Goal: Task Accomplishment & Management: Complete application form

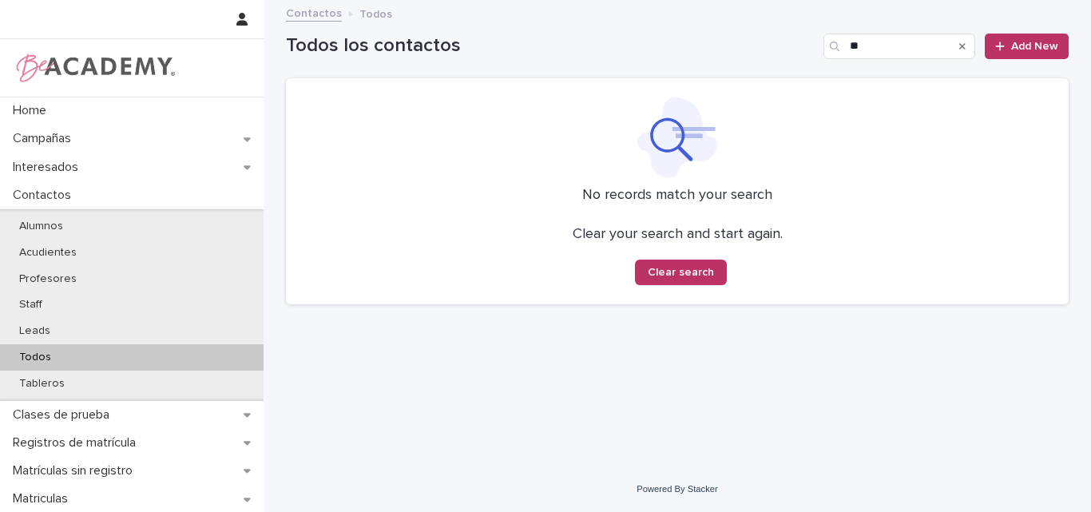
type input "*"
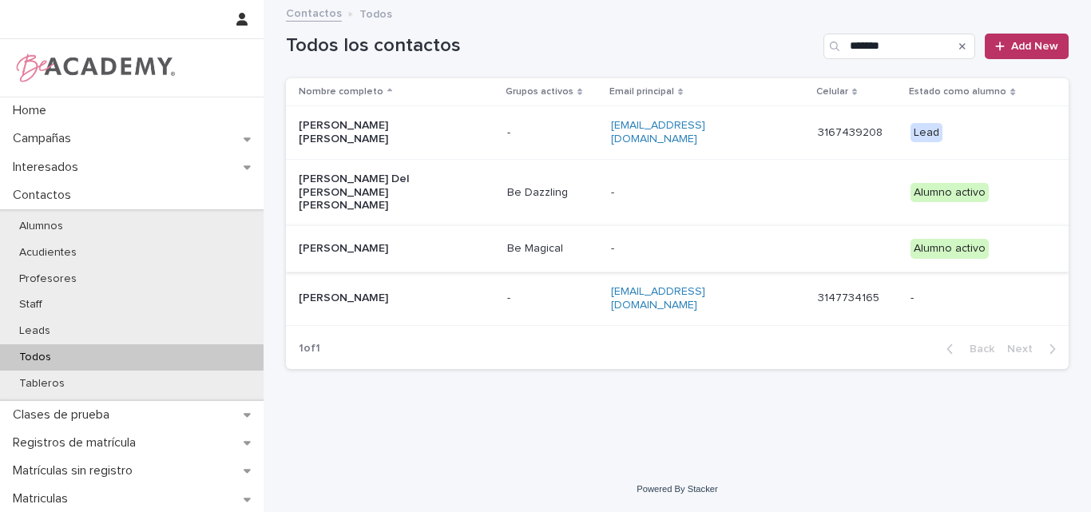
type input "*******"
click at [376, 242] on p "[PERSON_NAME]" at bounding box center [379, 249] width 160 height 14
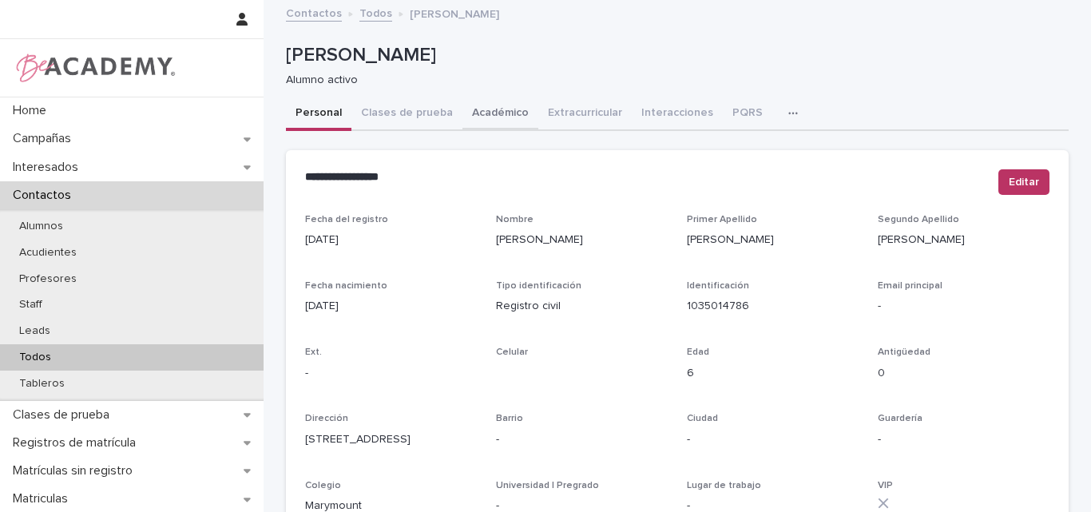
click at [479, 110] on button "Académico" at bounding box center [500, 114] width 76 height 34
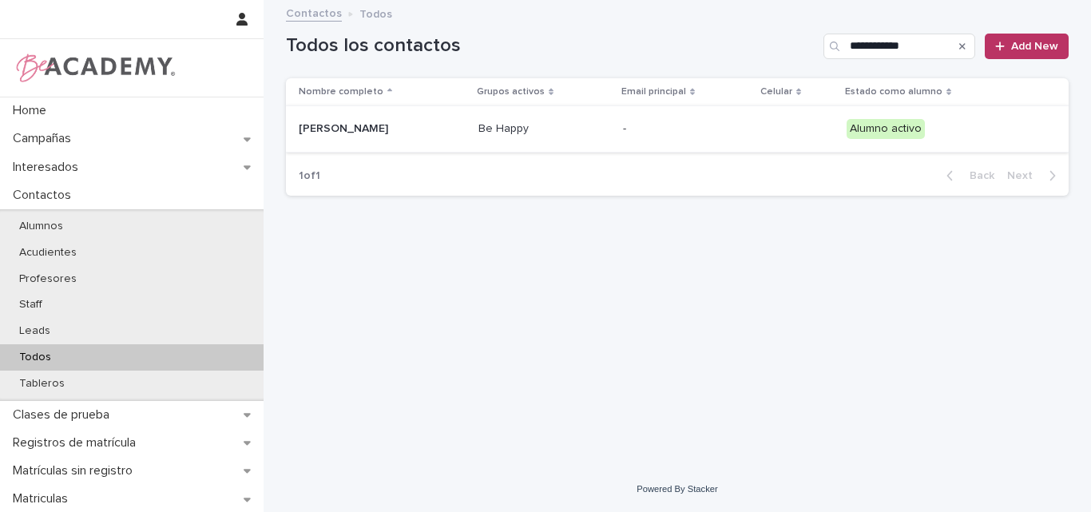
type input "**********"
click at [376, 136] on div "[PERSON_NAME]" at bounding box center [382, 129] width 167 height 26
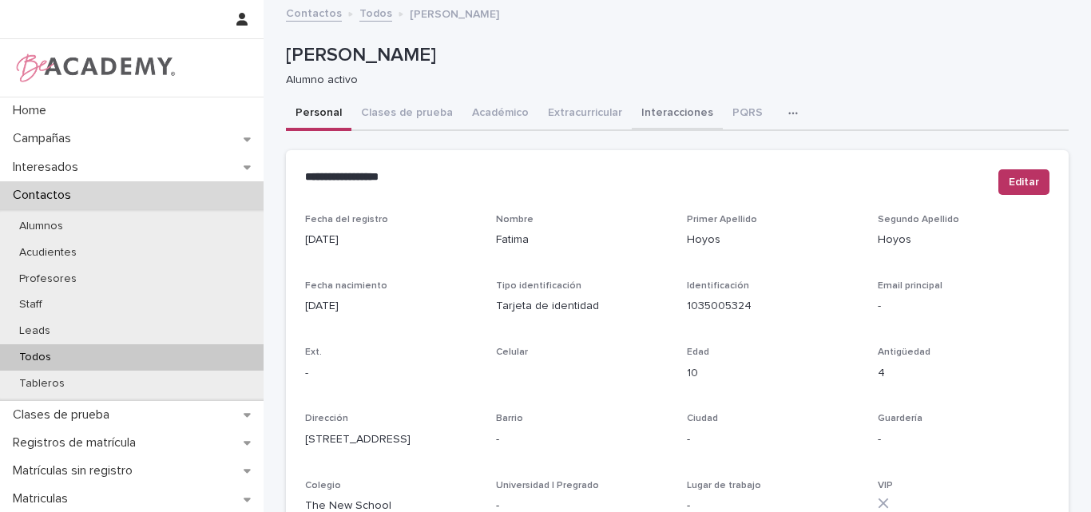
click at [666, 107] on button "Interacciones" at bounding box center [677, 114] width 91 height 34
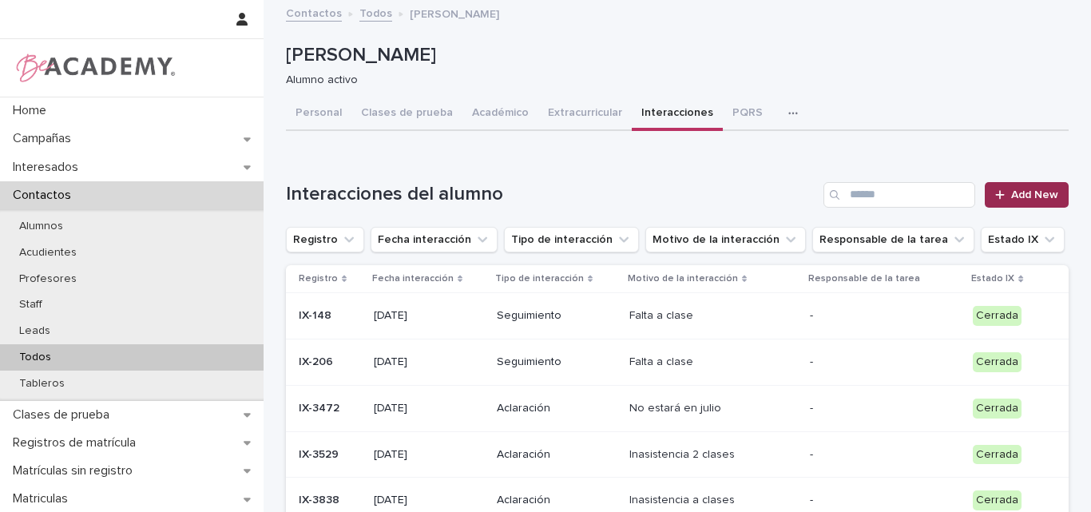
click at [1015, 194] on span "Add New" at bounding box center [1034, 194] width 47 height 11
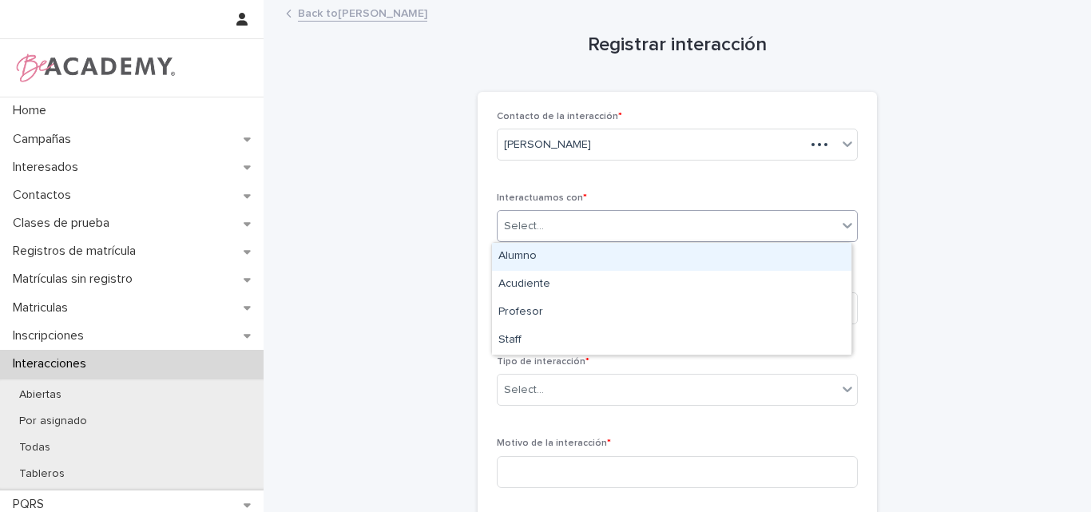
click at [689, 225] on div "Select..." at bounding box center [666, 226] width 339 height 26
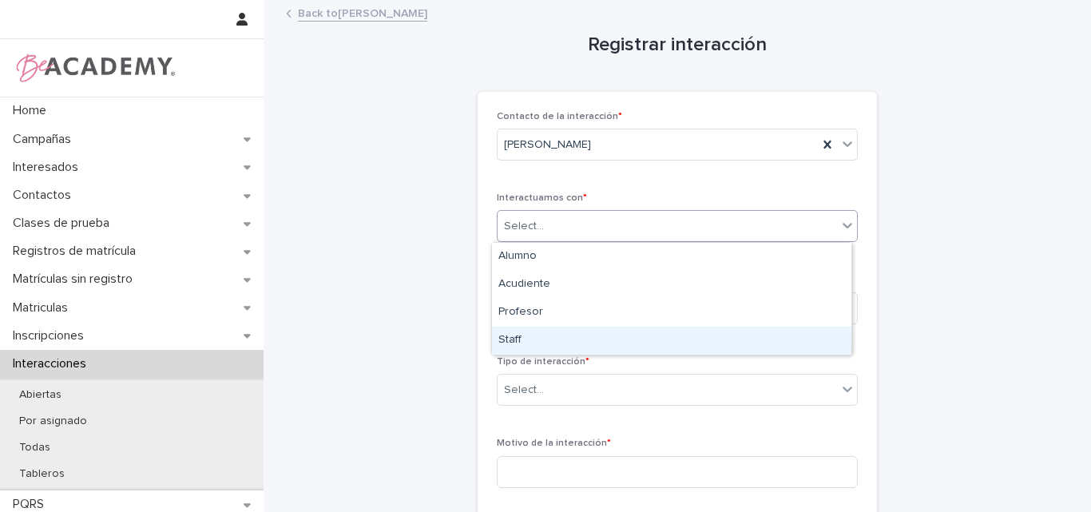
click at [553, 340] on div "Staff" at bounding box center [671, 341] width 359 height 28
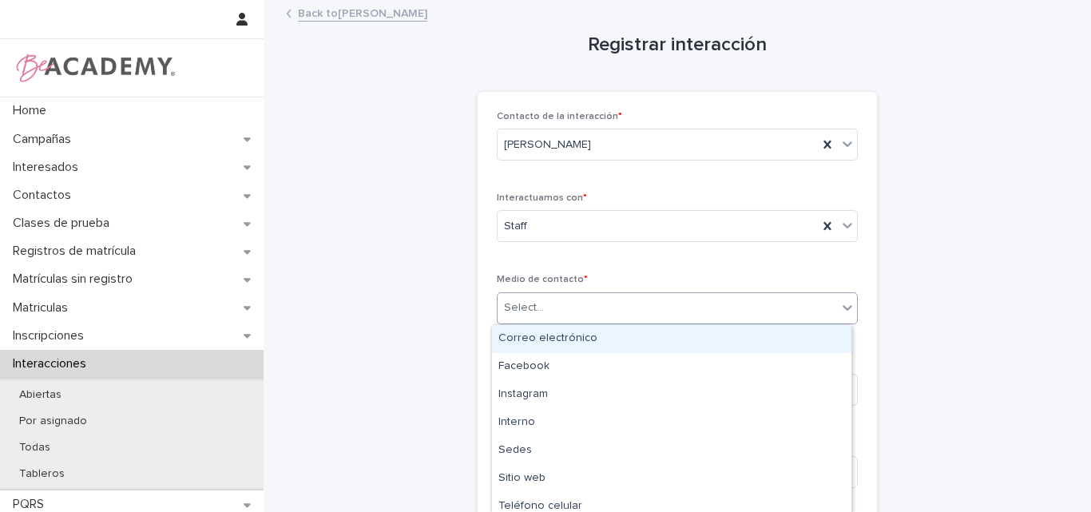
click at [587, 302] on div "Select..." at bounding box center [666, 308] width 339 height 26
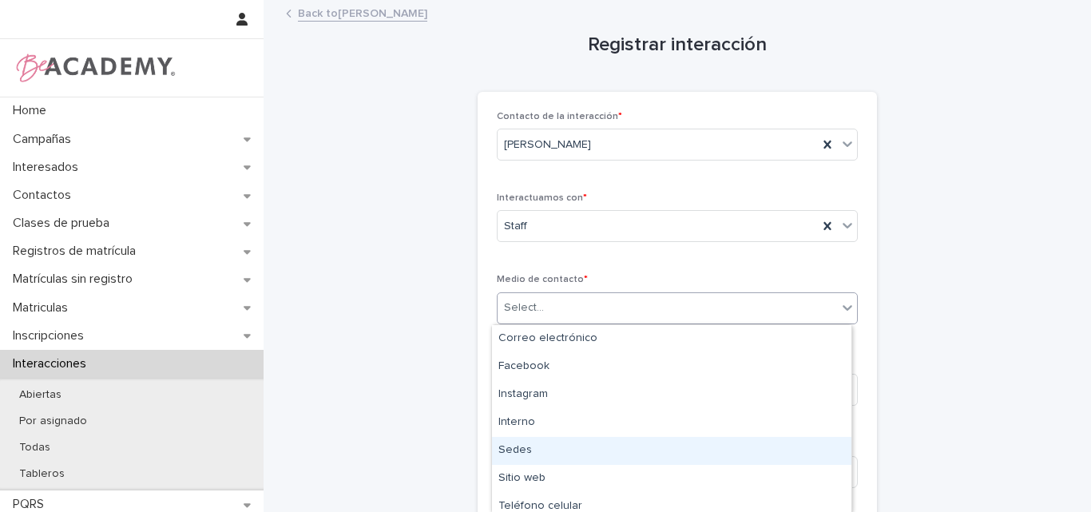
type input "*"
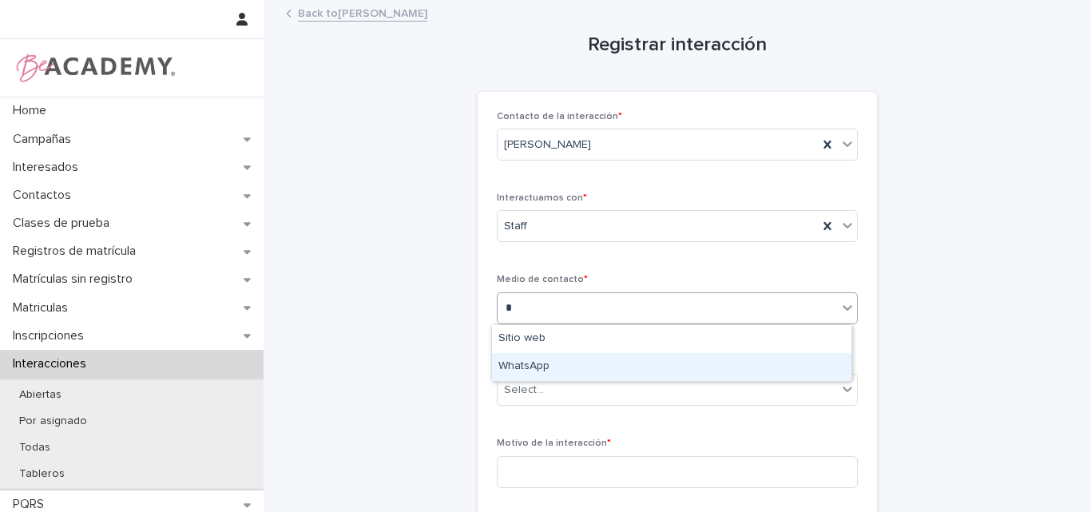
click at [594, 367] on div "WhatsApp" at bounding box center [671, 367] width 359 height 28
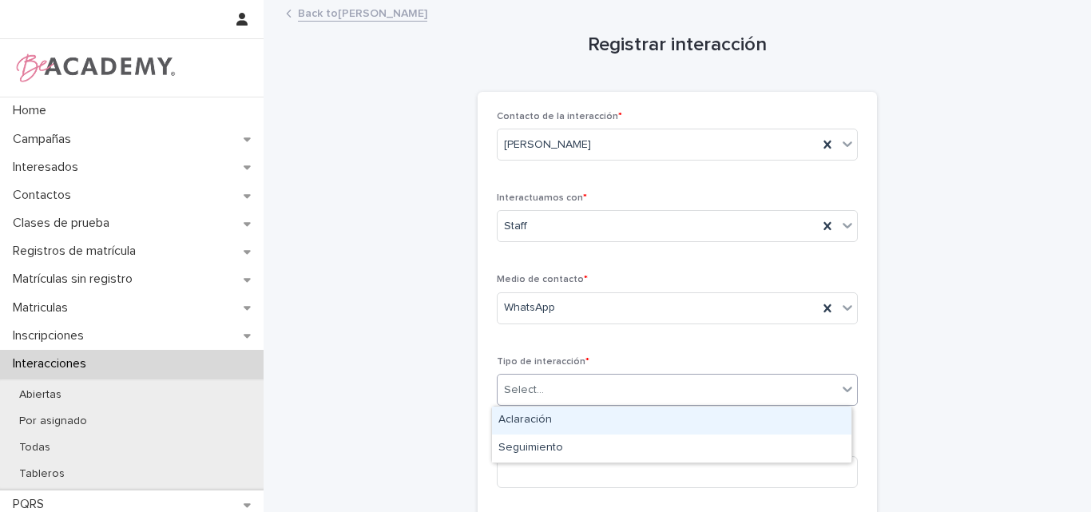
click at [573, 388] on div "Select..." at bounding box center [666, 390] width 339 height 26
click at [519, 422] on div "Aclaración" at bounding box center [671, 420] width 359 height 28
click at [592, 396] on div "Aclaración" at bounding box center [657, 390] width 320 height 26
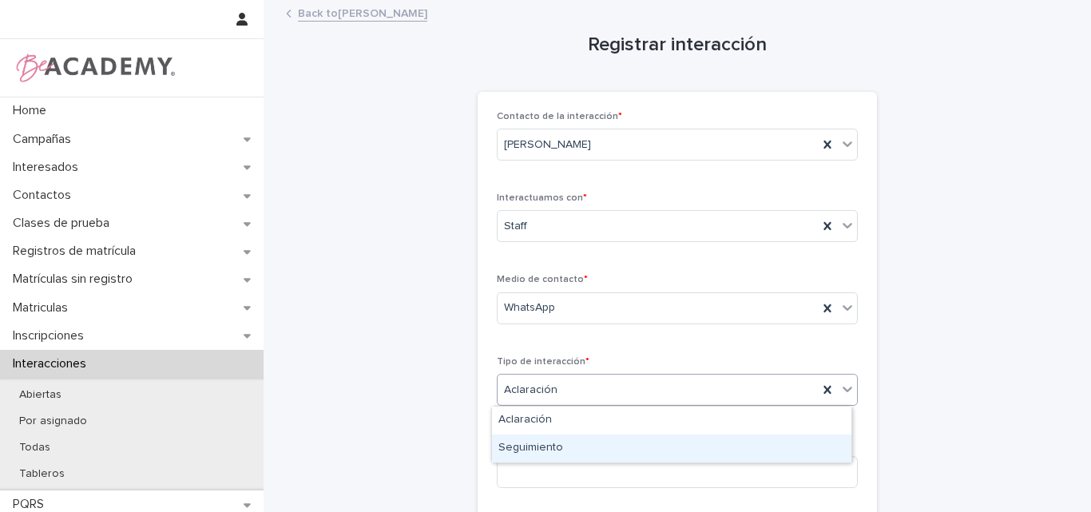
click at [549, 447] on div "Seguimiento" at bounding box center [671, 448] width 359 height 28
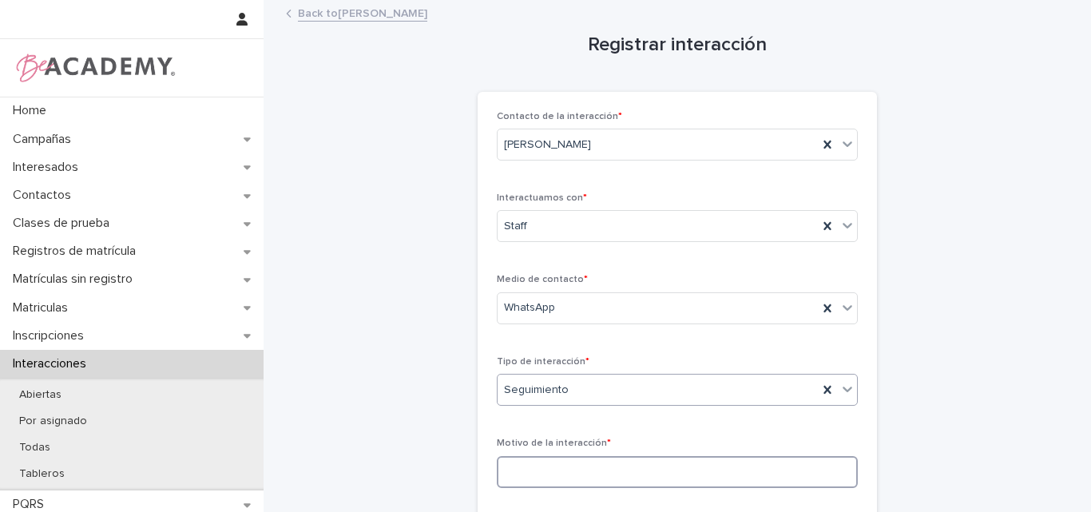
click at [613, 464] on input at bounding box center [677, 472] width 361 height 32
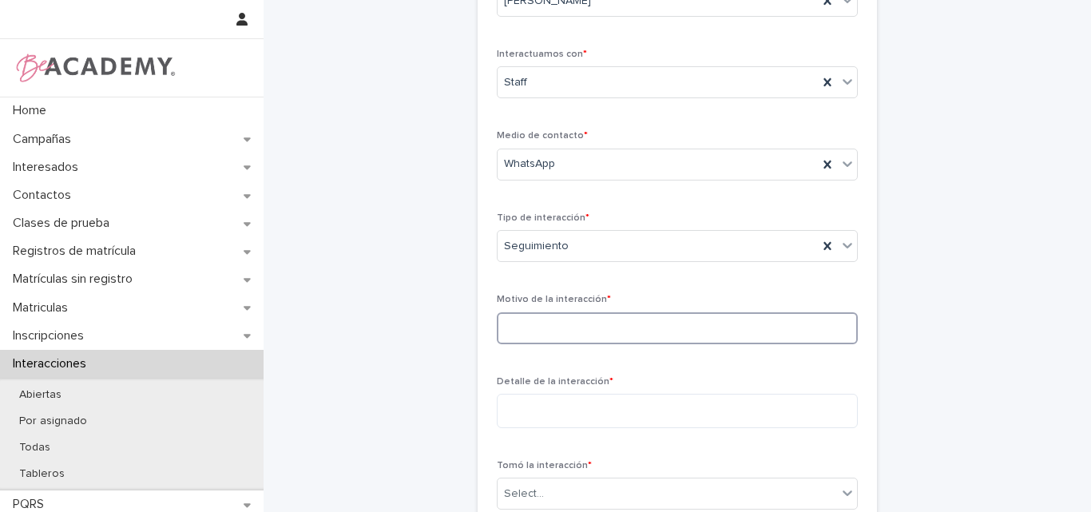
scroll to position [160, 0]
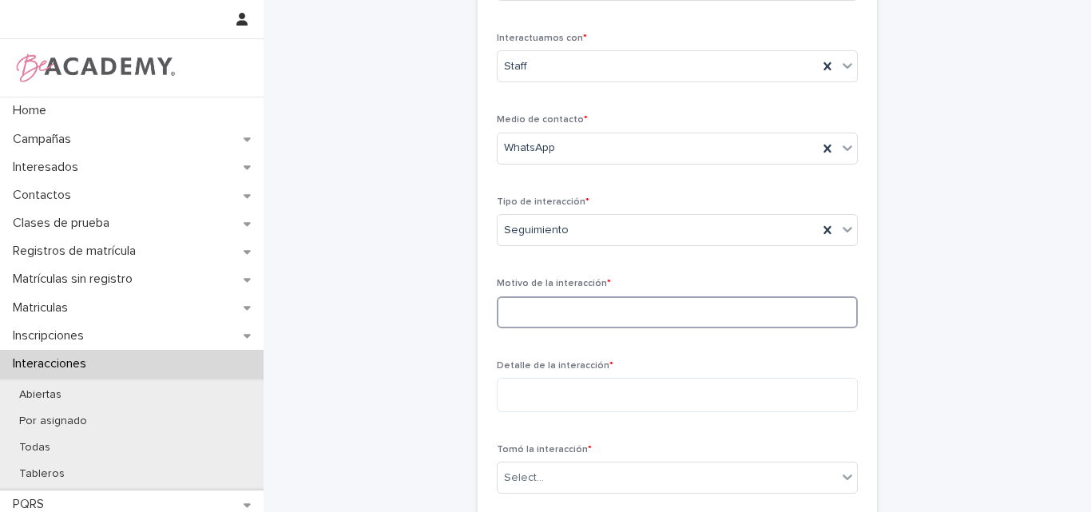
click at [602, 309] on input at bounding box center [677, 312] width 361 height 32
type input "**********"
click at [604, 402] on textarea at bounding box center [677, 395] width 361 height 34
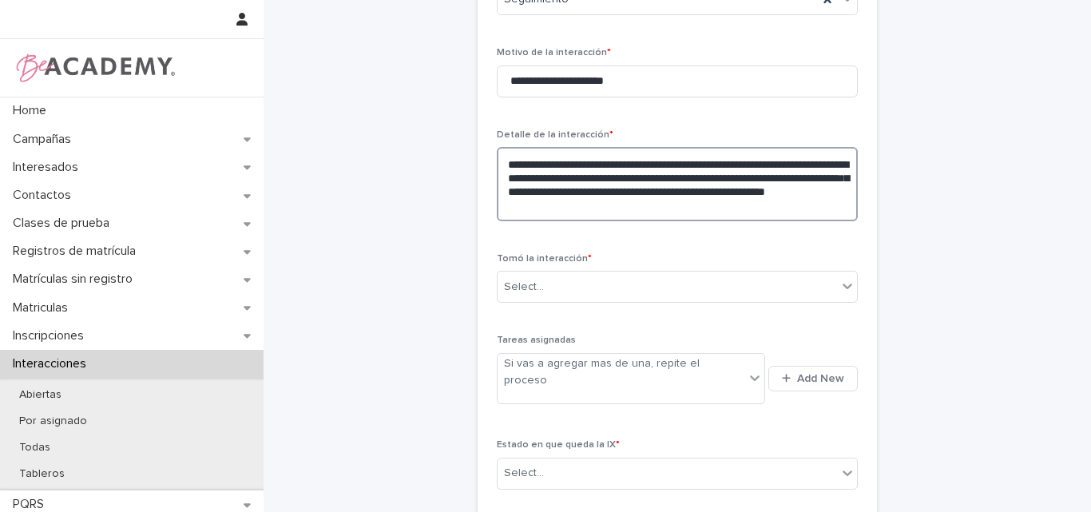
scroll to position [399, 0]
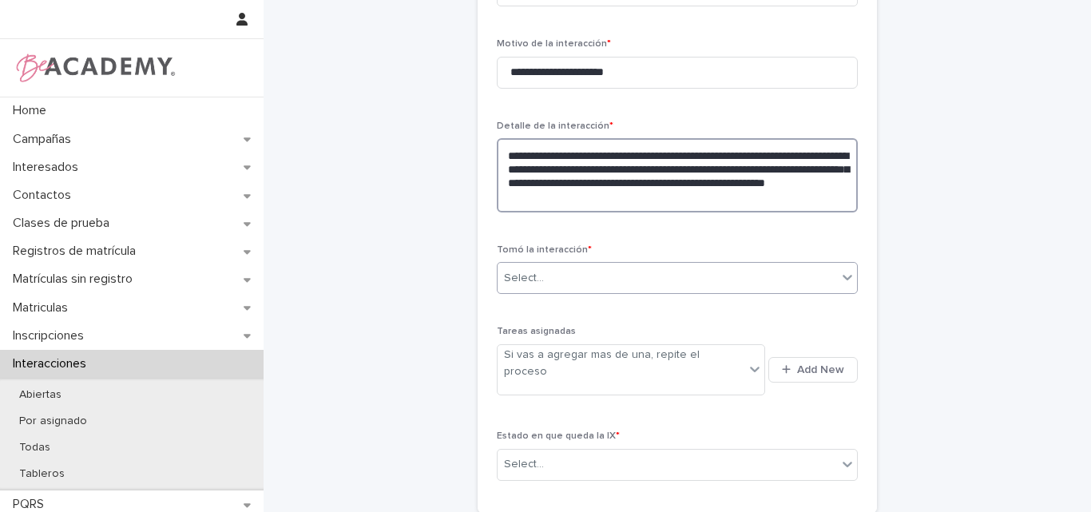
type textarea "**********"
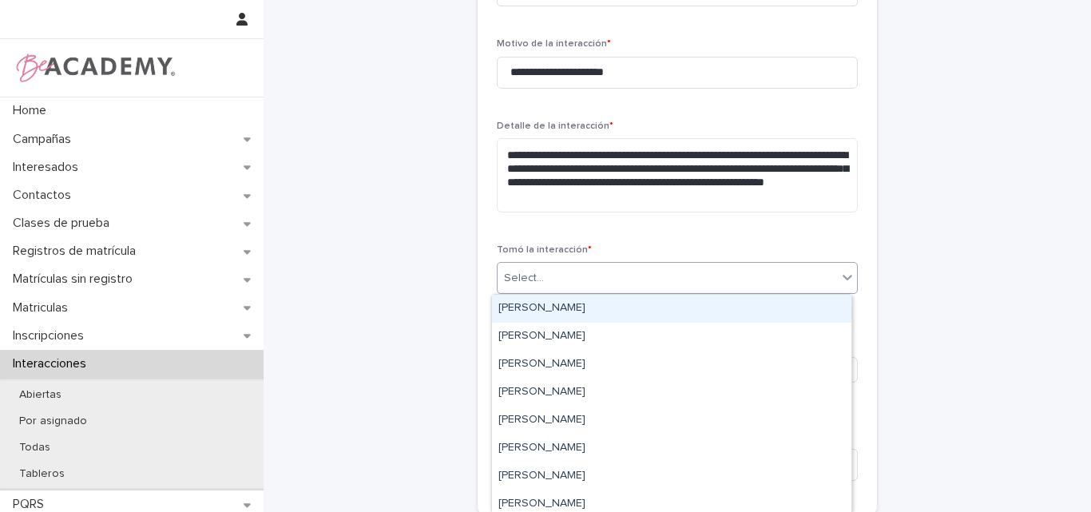
click at [609, 283] on div "Select..." at bounding box center [666, 278] width 339 height 26
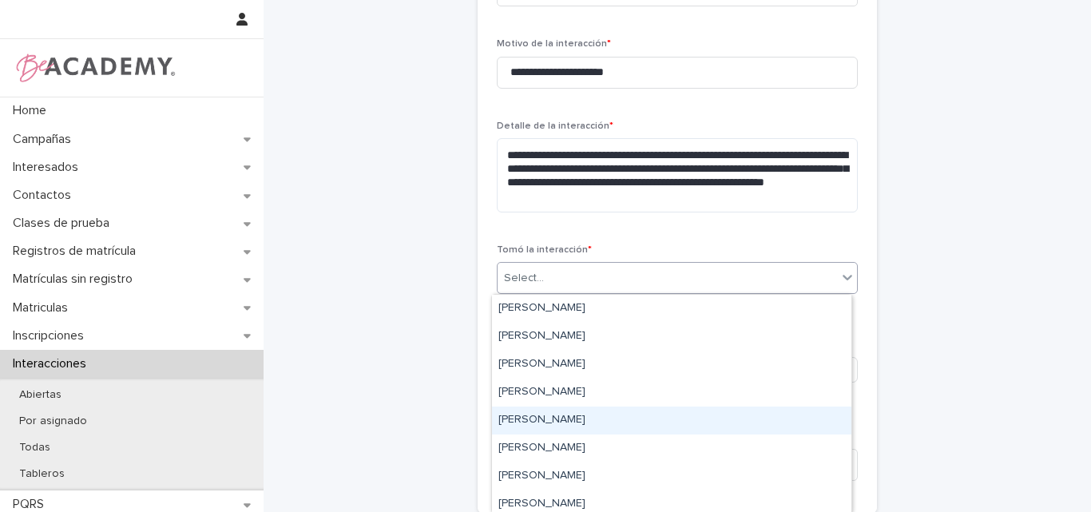
click at [560, 426] on div "[PERSON_NAME]" at bounding box center [671, 420] width 359 height 28
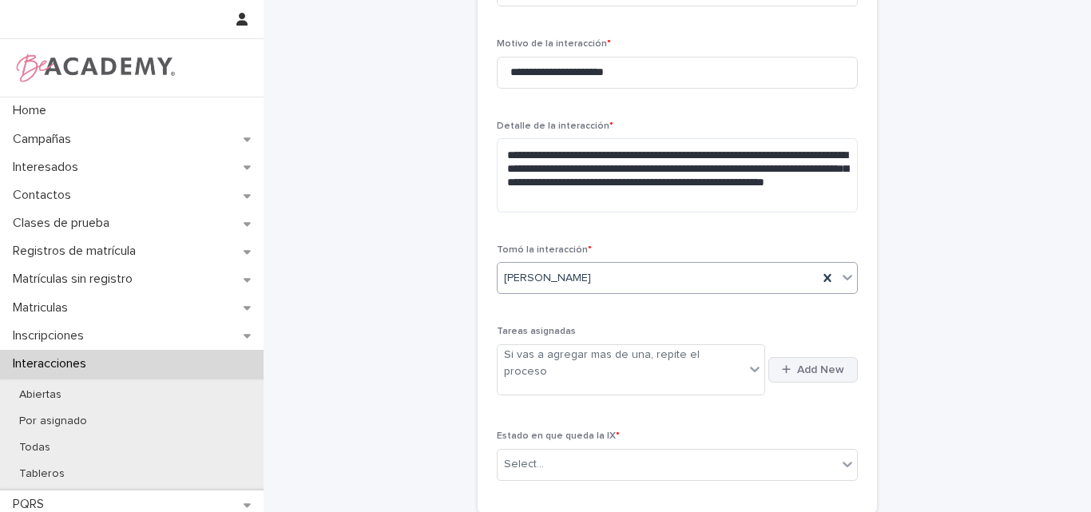
click at [814, 364] on span "Add New" at bounding box center [820, 369] width 47 height 11
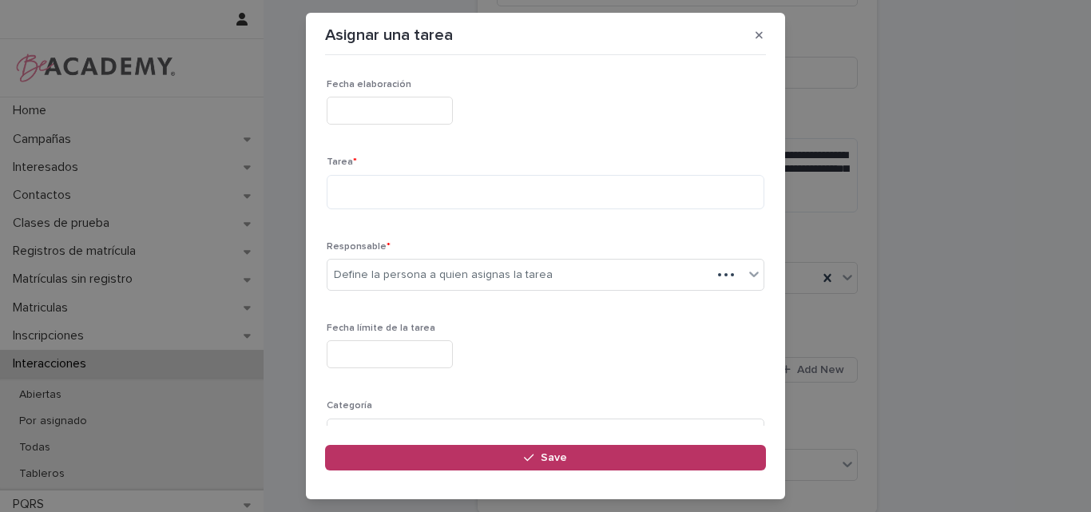
click at [410, 110] on input "text" at bounding box center [390, 111] width 126 height 28
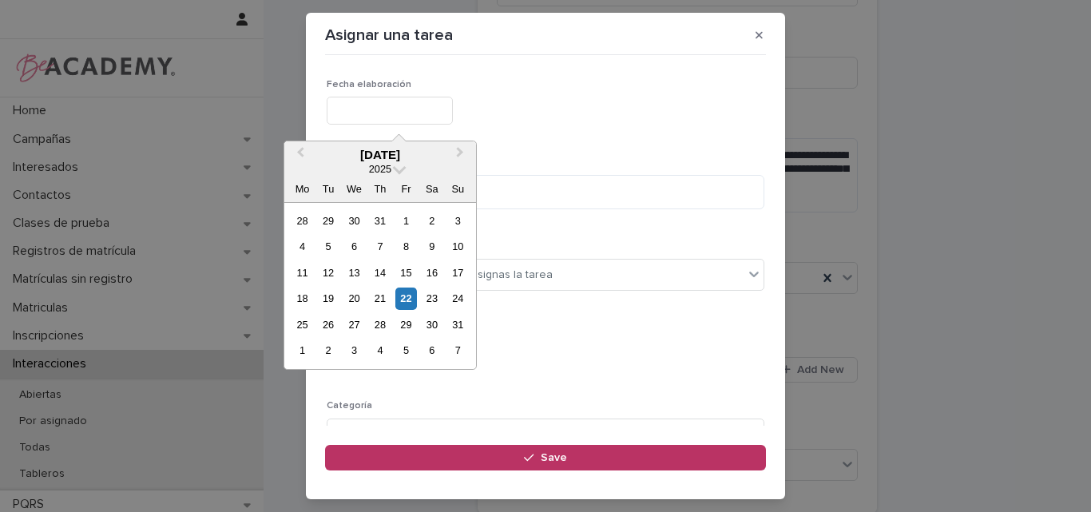
type input "**********"
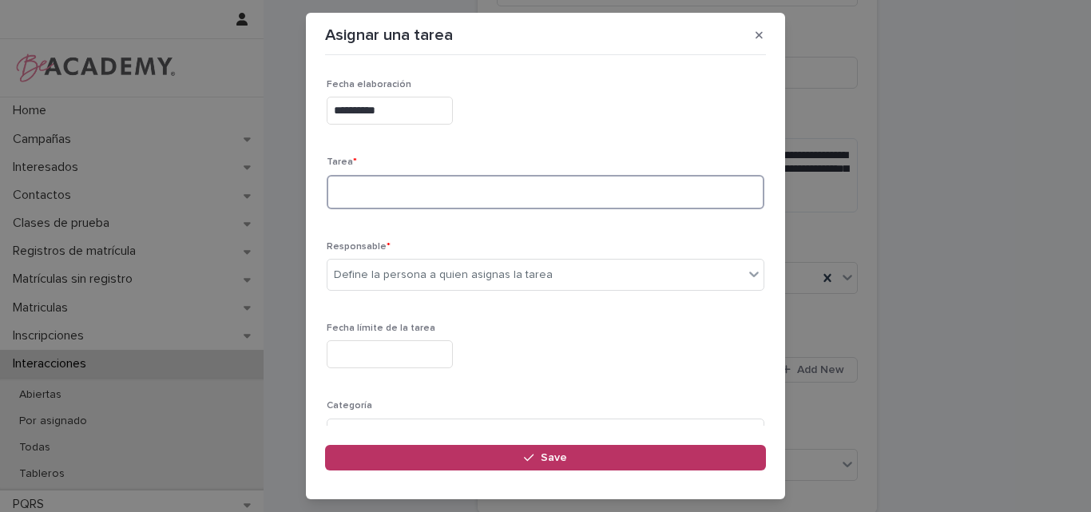
click at [399, 199] on textarea at bounding box center [546, 192] width 438 height 34
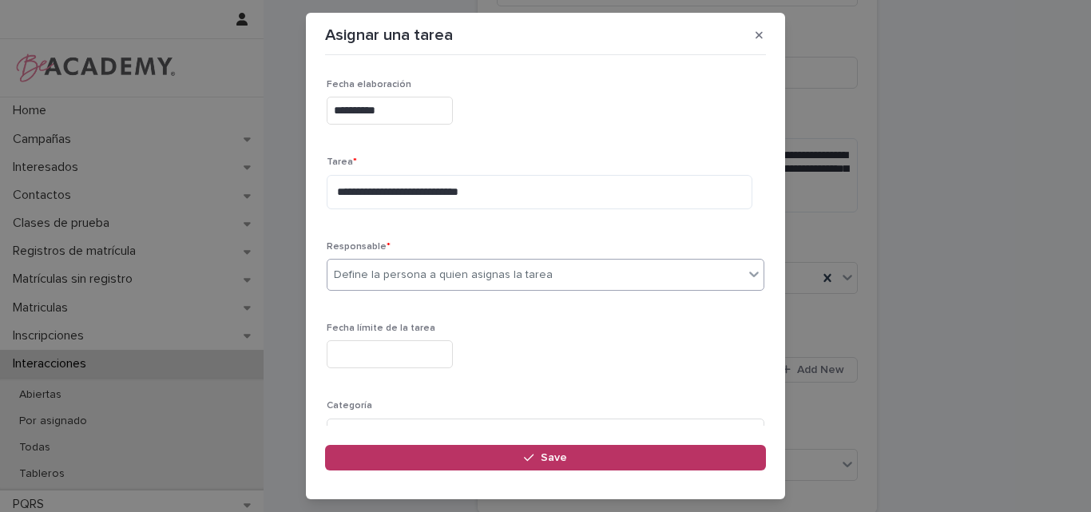
click at [409, 275] on div "Define la persona a quien asignas la tarea" at bounding box center [443, 275] width 219 height 17
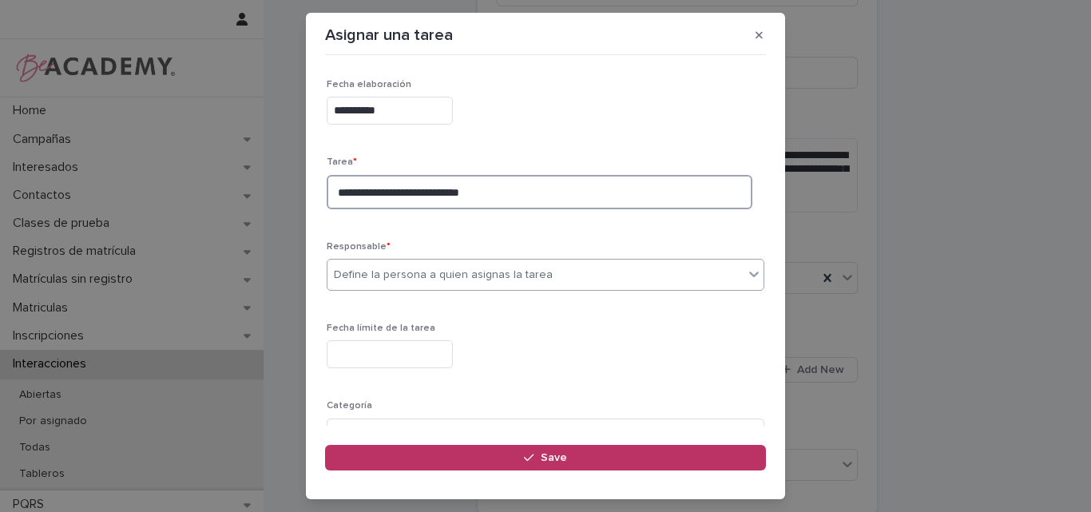
type textarea "**********"
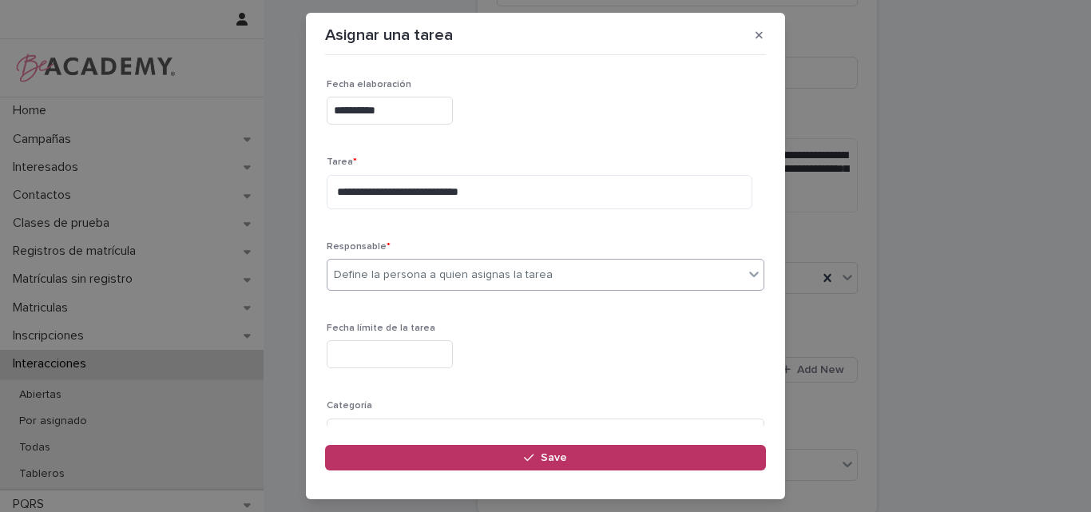
click at [428, 275] on div "Define la persona a quien asignas la tarea" at bounding box center [443, 275] width 219 height 17
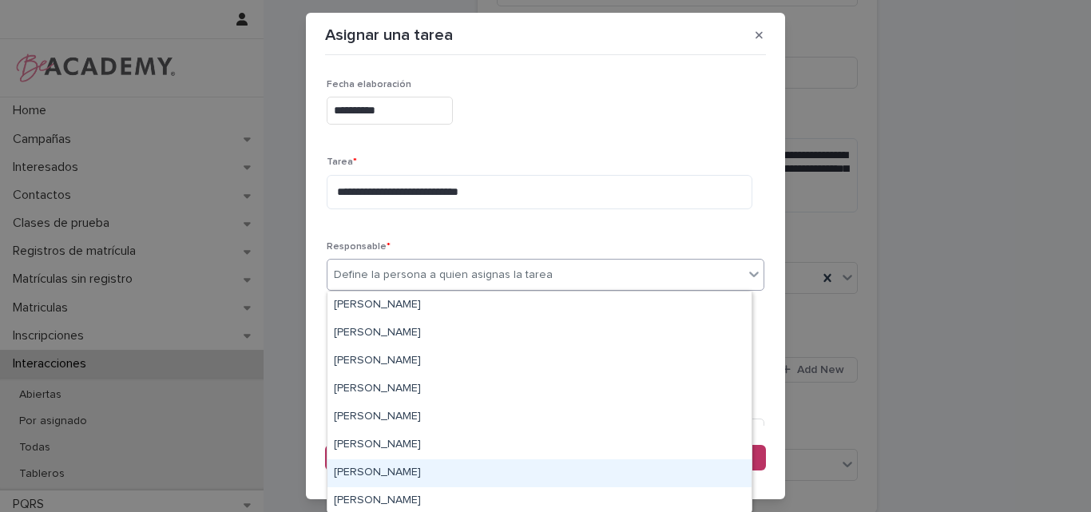
click at [380, 475] on div "Lina Rico Montoya" at bounding box center [539, 473] width 424 height 28
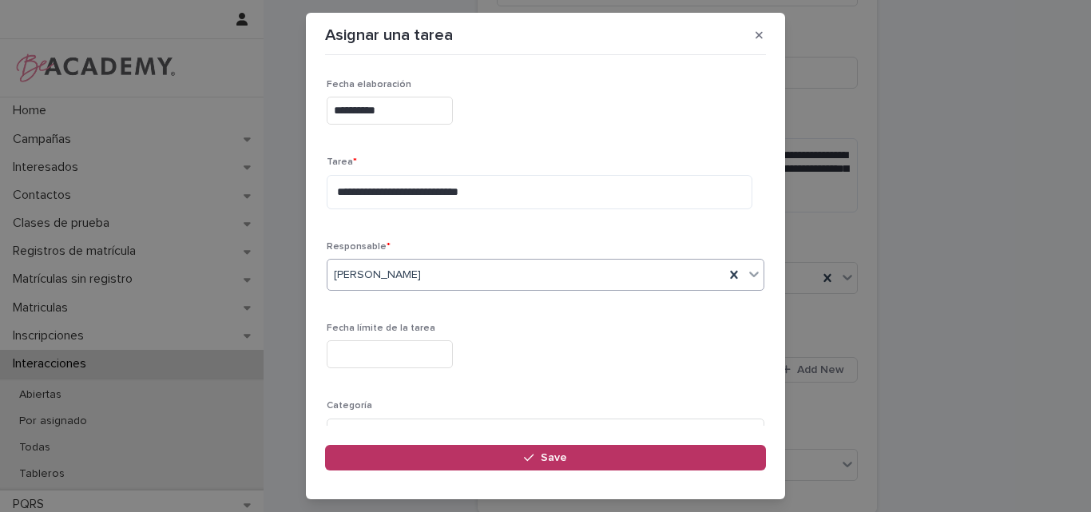
click at [412, 350] on input "text" at bounding box center [390, 354] width 126 height 28
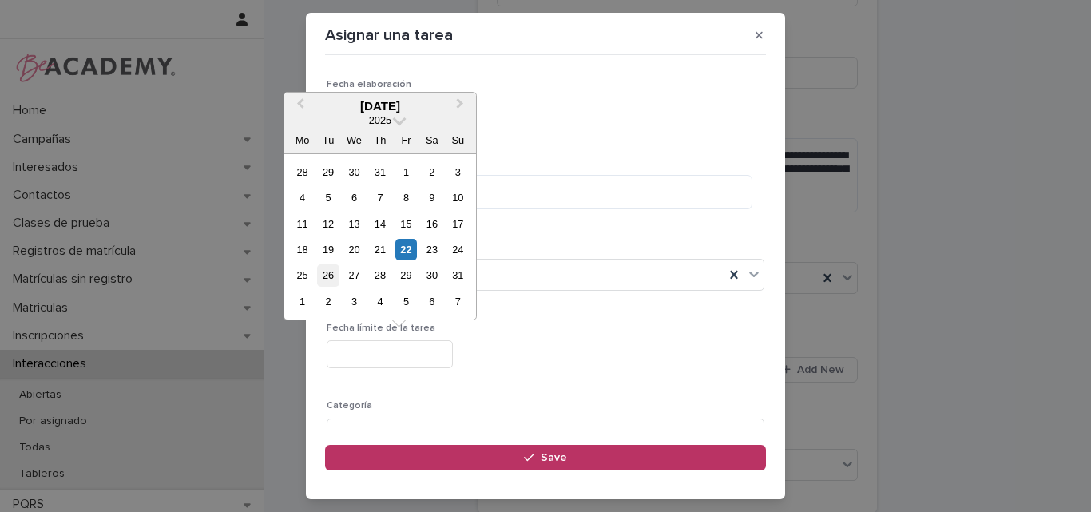
click at [331, 266] on div "26" at bounding box center [328, 275] width 22 height 22
type input "**********"
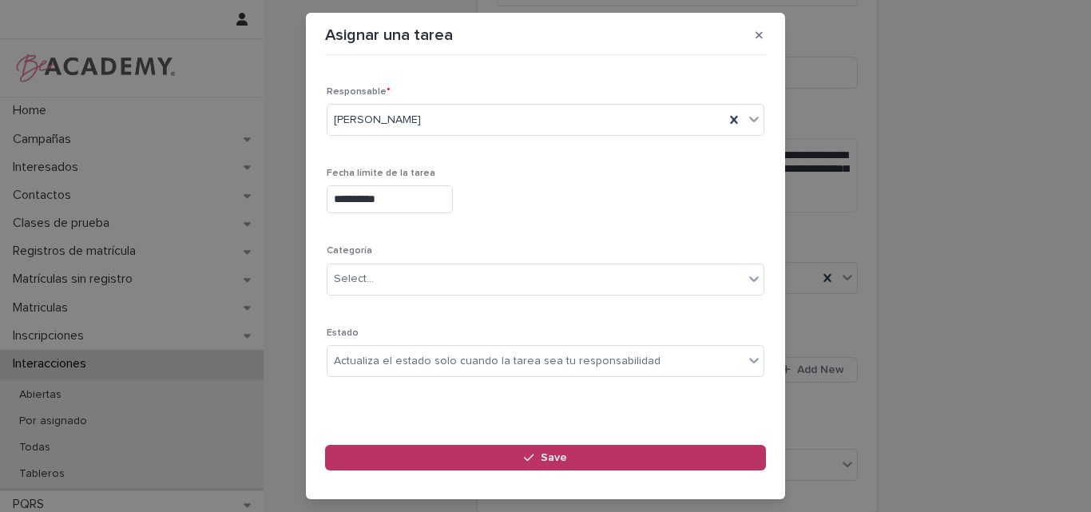
scroll to position [156, 0]
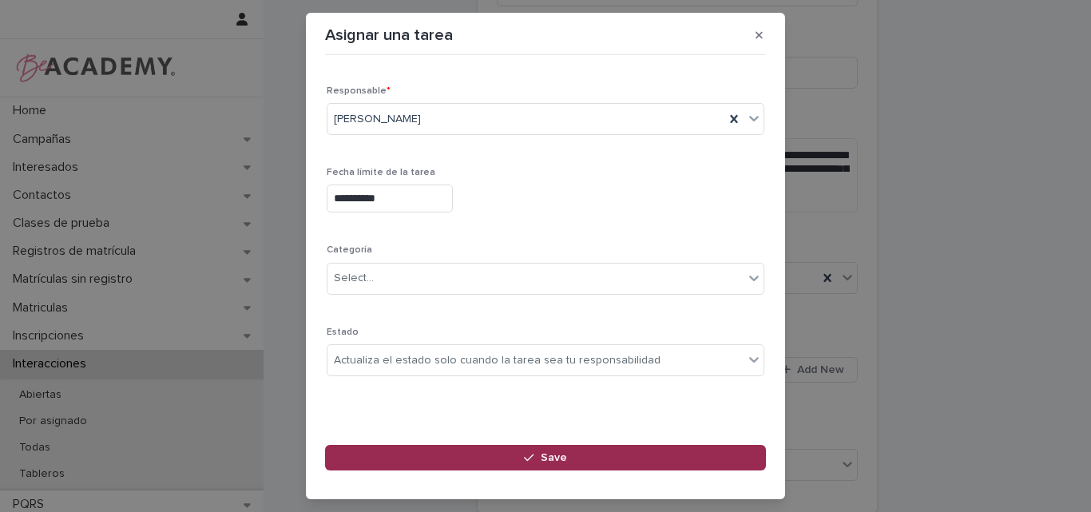
click at [561, 457] on span "Save" at bounding box center [554, 457] width 26 height 11
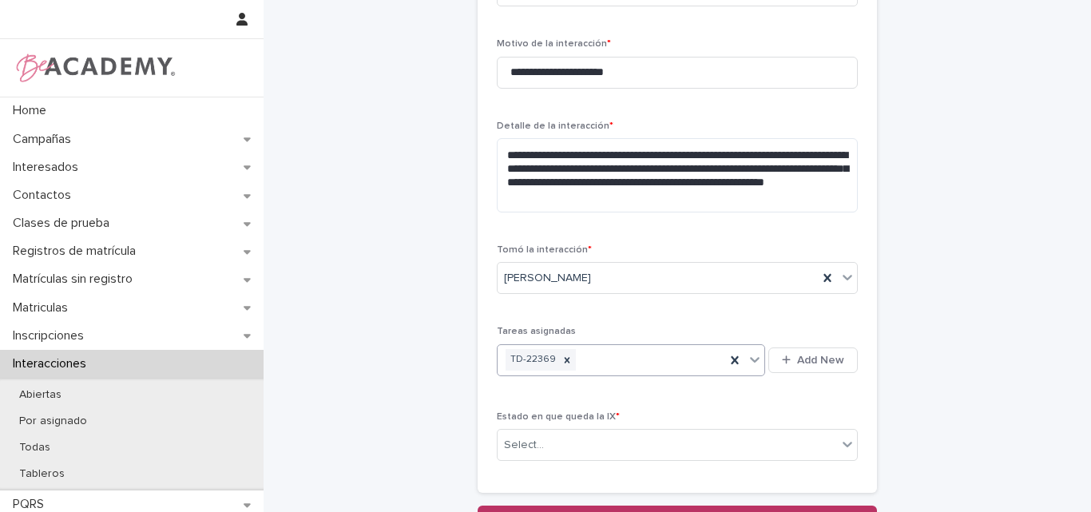
scroll to position [479, 0]
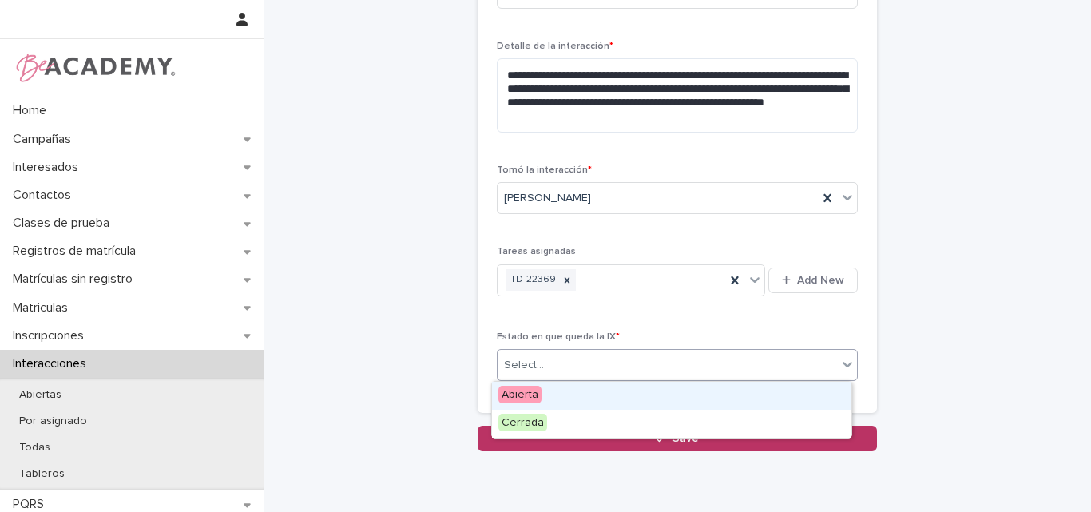
click at [592, 366] on div "Select..." at bounding box center [666, 365] width 339 height 26
click at [562, 391] on div "Abierta" at bounding box center [671, 396] width 359 height 28
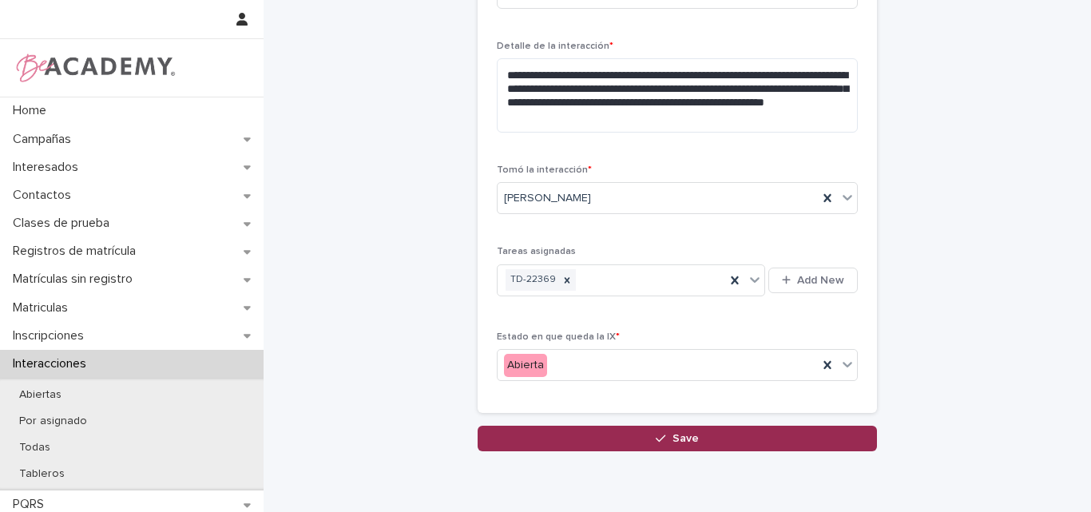
click at [656, 436] on icon "button" at bounding box center [661, 438] width 10 height 11
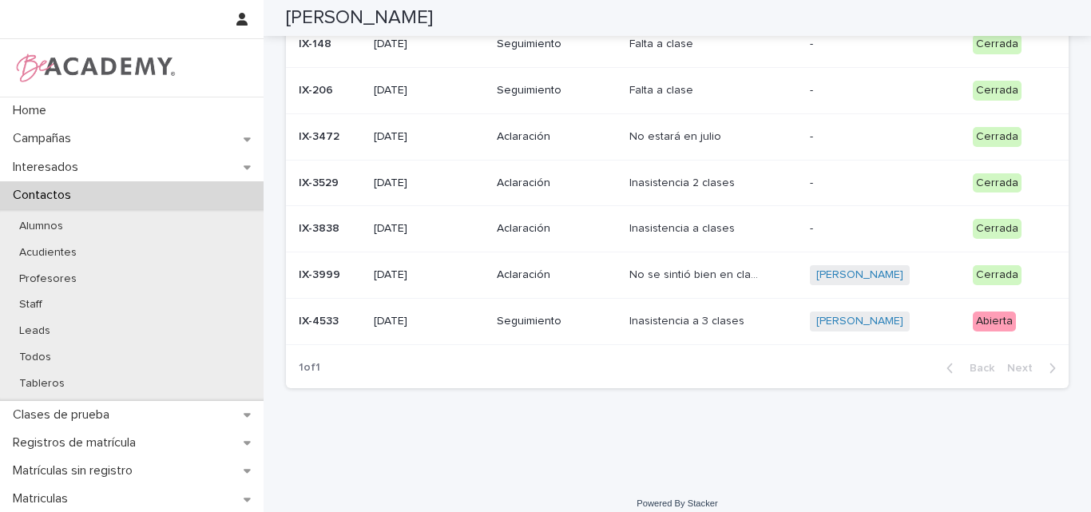
scroll to position [286, 0]
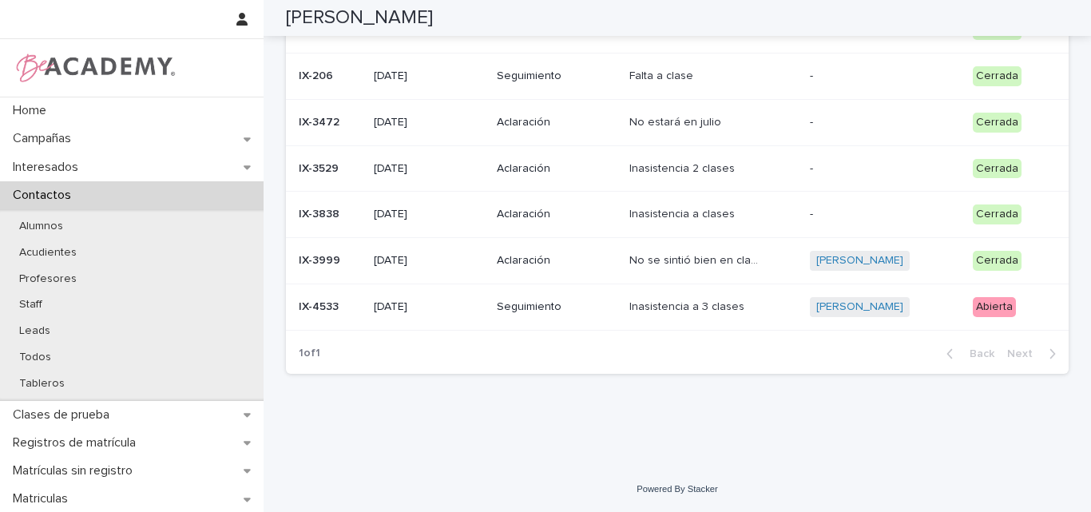
click at [382, 320] on td "22/08/2025" at bounding box center [429, 306] width 124 height 46
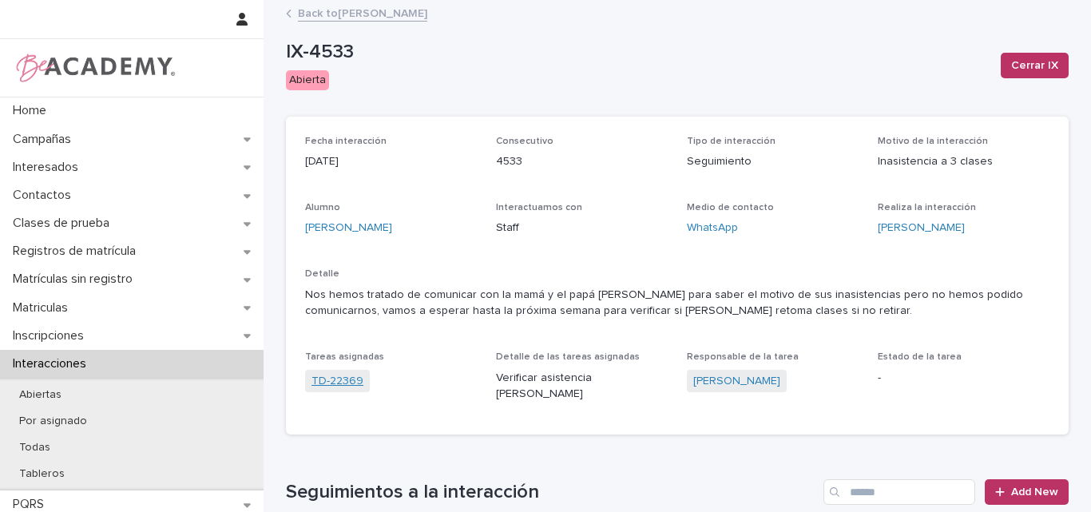
click at [325, 380] on link "TD-22369" at bounding box center [337, 381] width 52 height 17
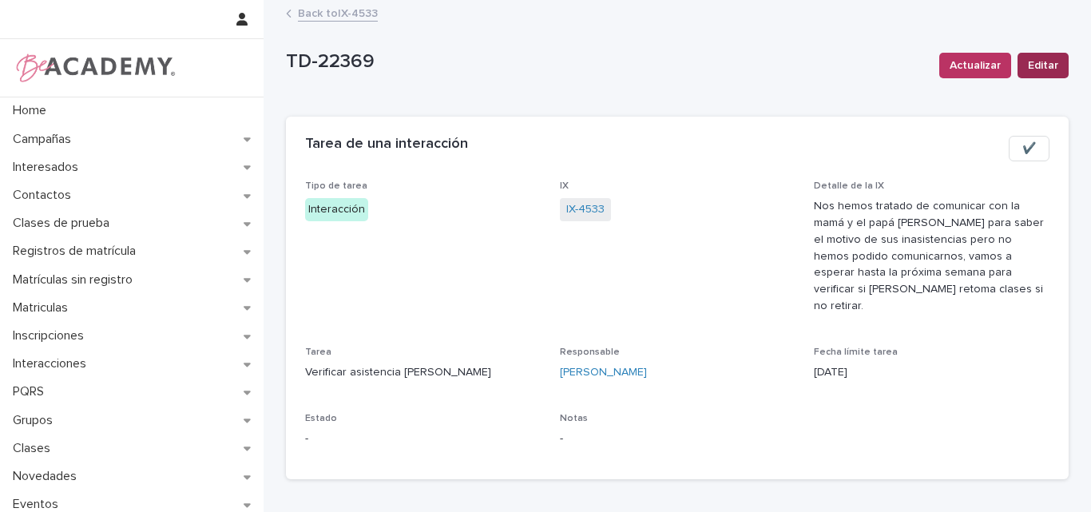
click at [1032, 68] on span "Editar" at bounding box center [1043, 65] width 30 height 16
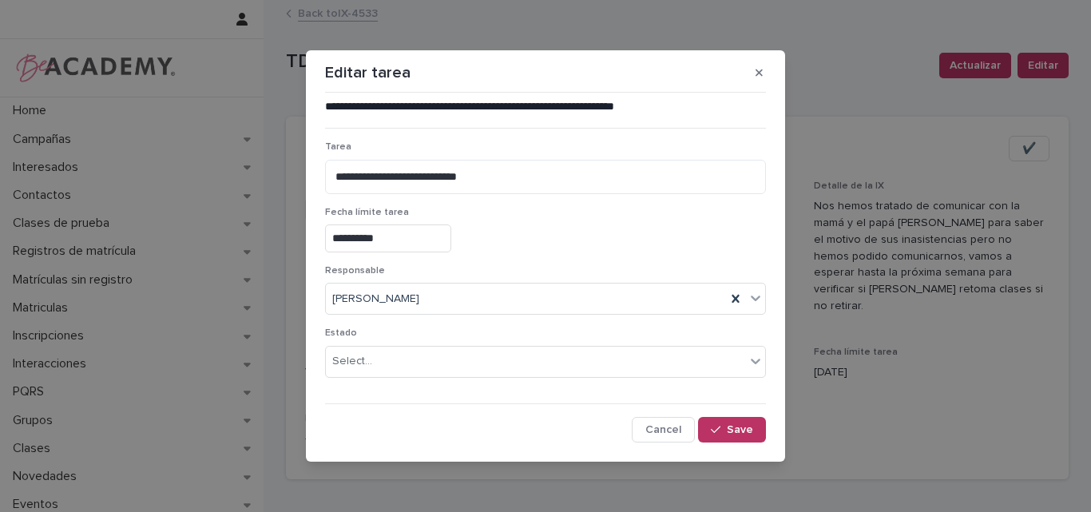
click at [347, 235] on input "**********" at bounding box center [388, 238] width 126 height 28
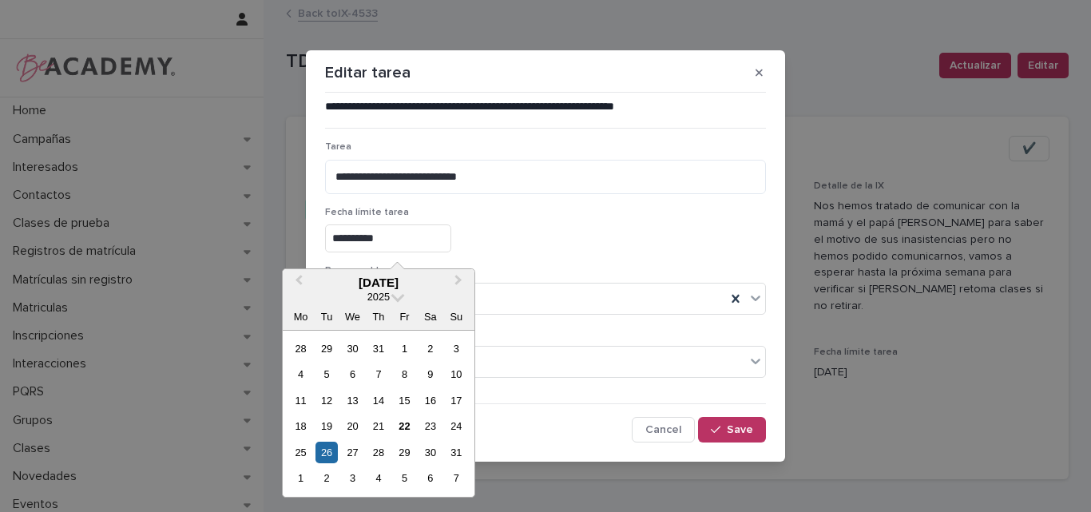
click at [342, 239] on input "**********" at bounding box center [388, 238] width 126 height 28
type input "**********"
click at [728, 422] on button "Save" at bounding box center [732, 430] width 68 height 26
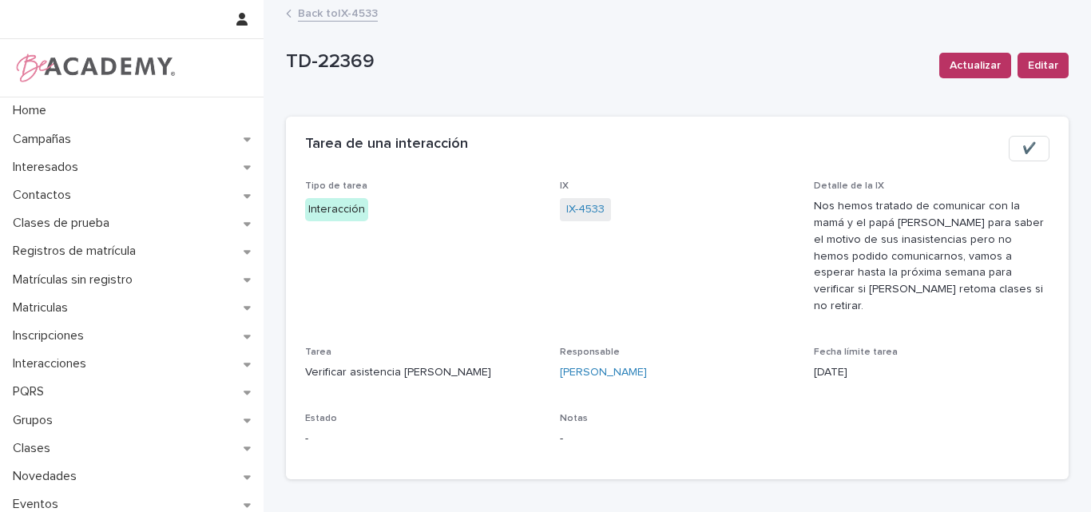
click at [796, 68] on p "TD-22369" at bounding box center [606, 61] width 640 height 23
click at [318, 6] on link "Back to IX-4533" at bounding box center [338, 12] width 80 height 18
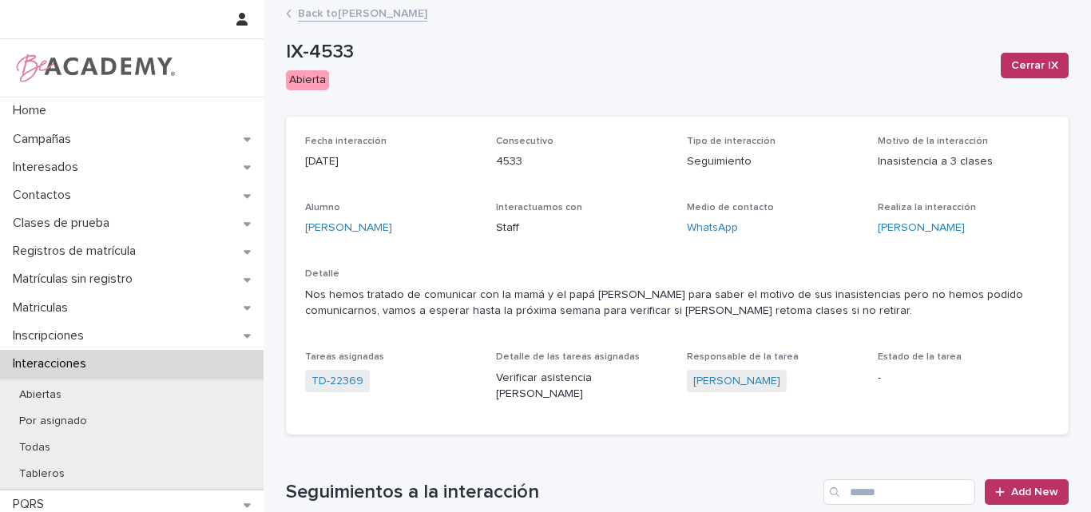
click at [389, 14] on link "Back to Fatima Hoyos Hoyos" at bounding box center [362, 12] width 129 height 18
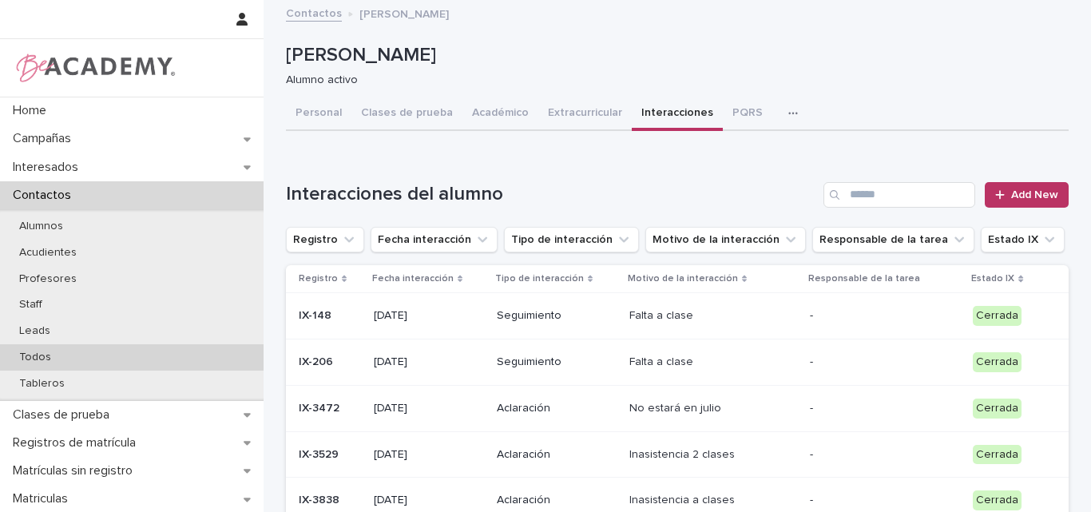
click at [42, 355] on p "Todos" at bounding box center [34, 358] width 57 height 14
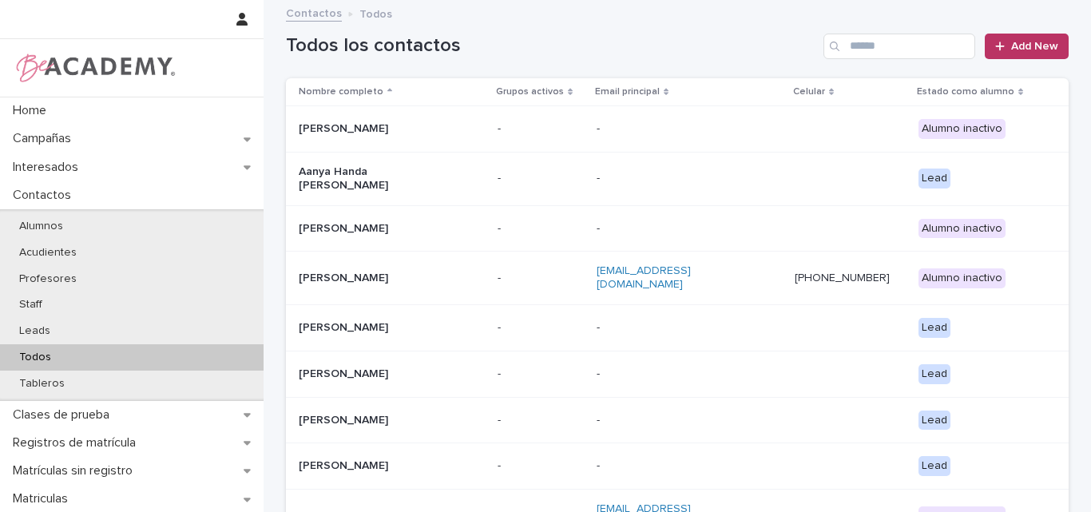
click at [670, 29] on div "Todos los contactos Add New" at bounding box center [677, 40] width 783 height 77
click at [901, 46] on input "Search" at bounding box center [899, 47] width 152 height 26
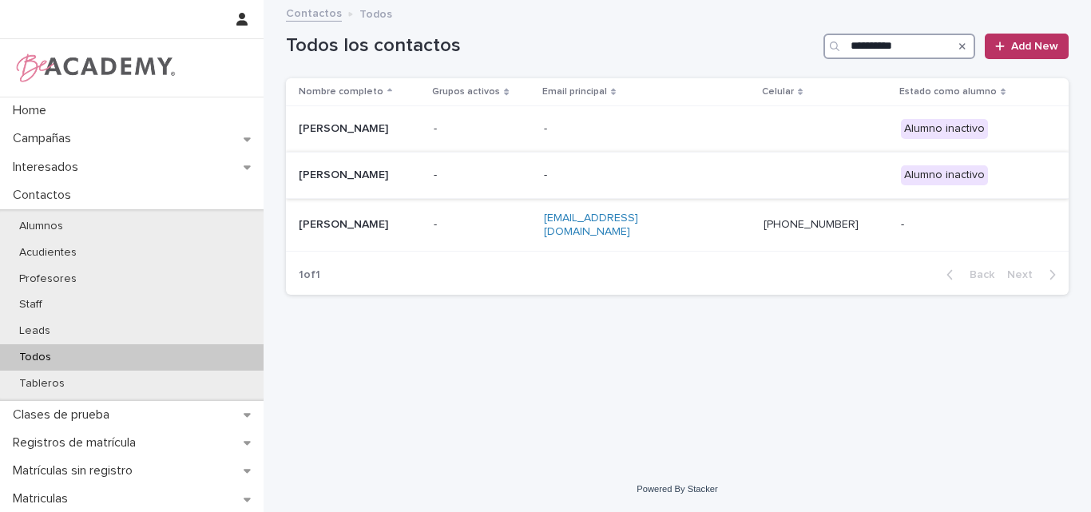
type input "**********"
click at [408, 174] on p "Isabel Gomez Palacios" at bounding box center [360, 175] width 122 height 14
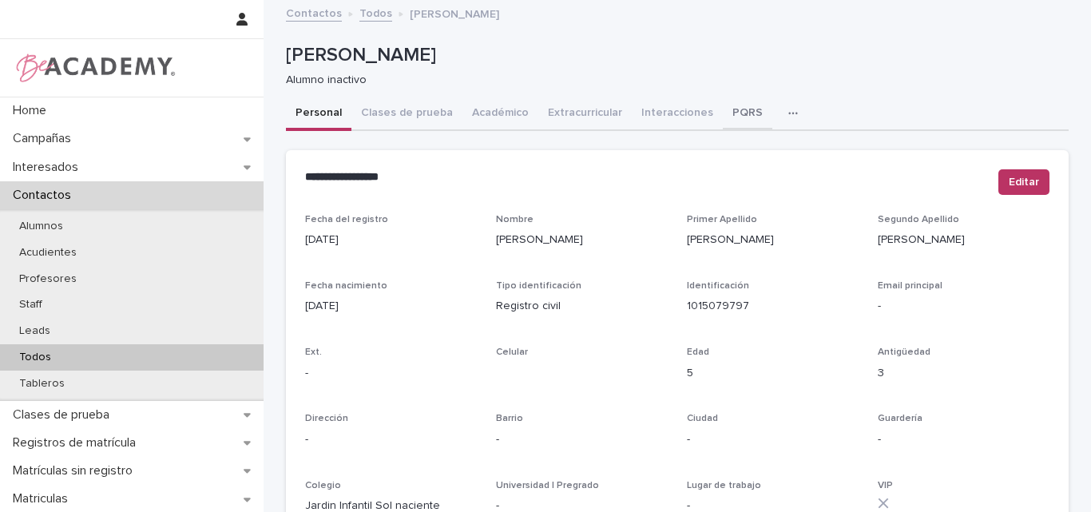
click at [723, 106] on button "PQRS" at bounding box center [748, 114] width 50 height 34
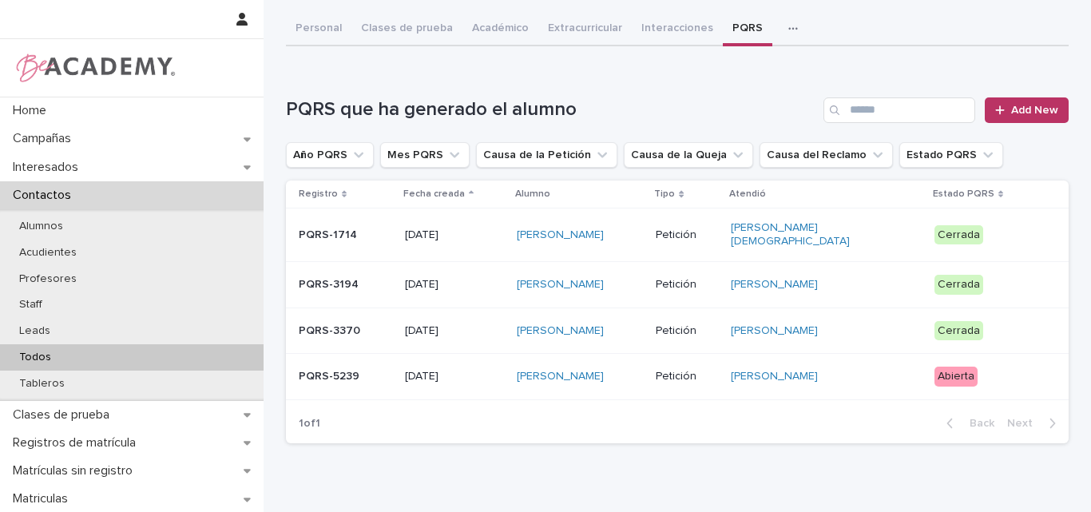
scroll to position [147, 0]
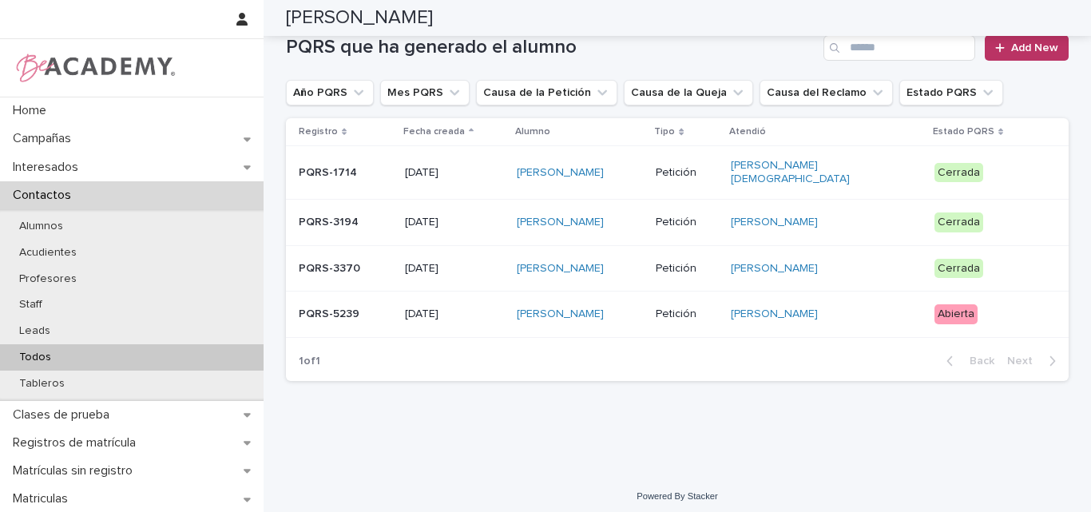
click at [353, 311] on p "PQRS-5239" at bounding box center [345, 314] width 93 height 14
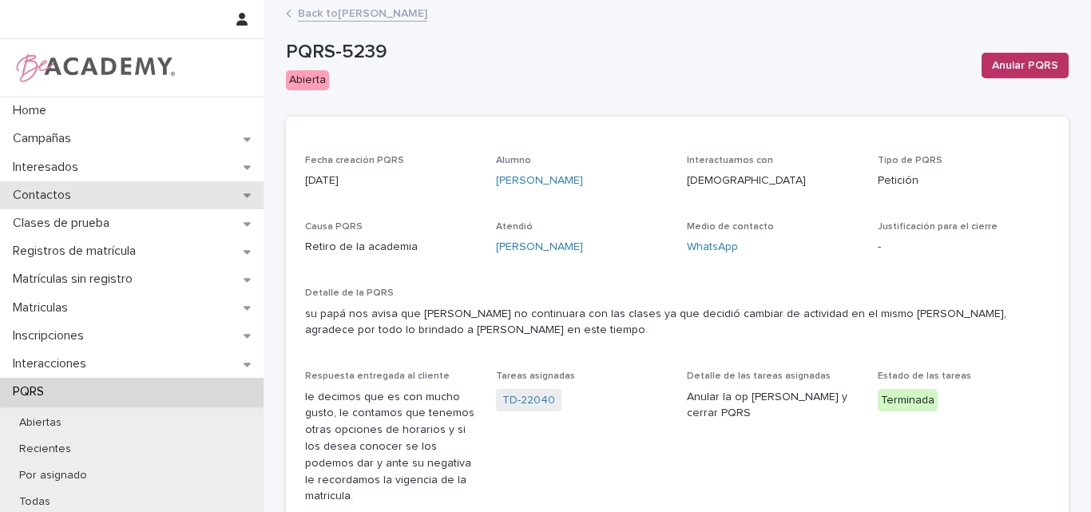
click at [59, 200] on p "Contactos" at bounding box center [44, 195] width 77 height 15
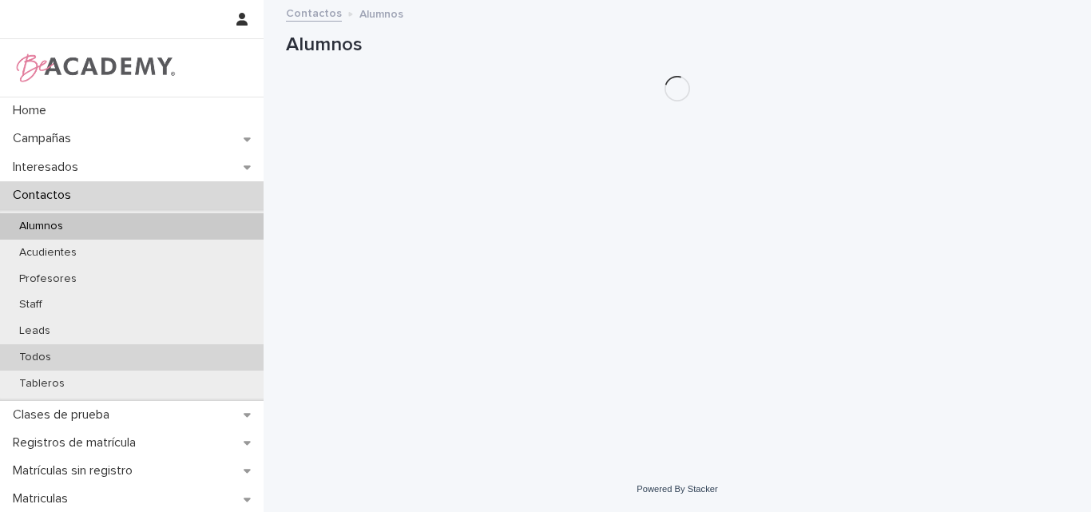
click at [39, 362] on p "Todos" at bounding box center [34, 358] width 57 height 14
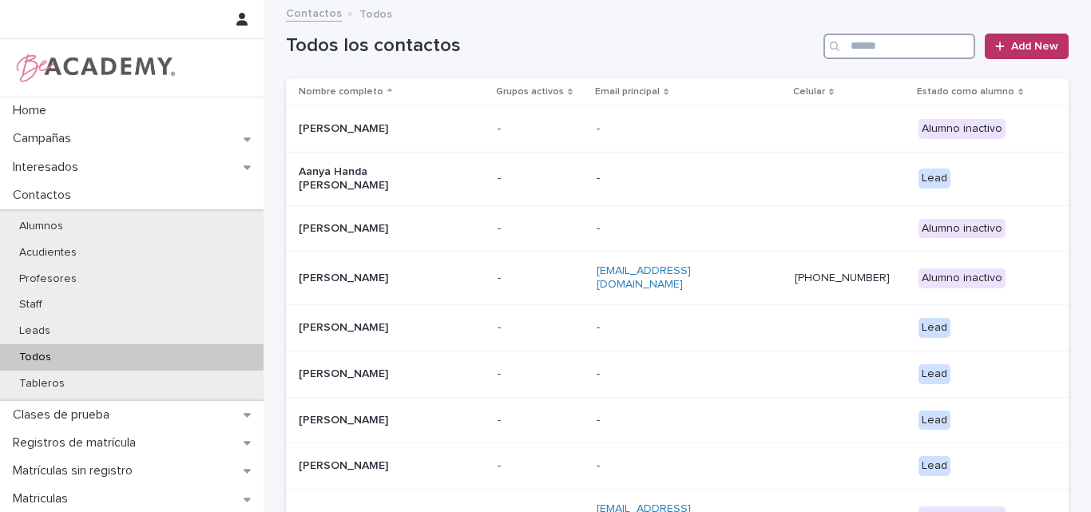
click at [914, 49] on input "Search" at bounding box center [899, 47] width 152 height 26
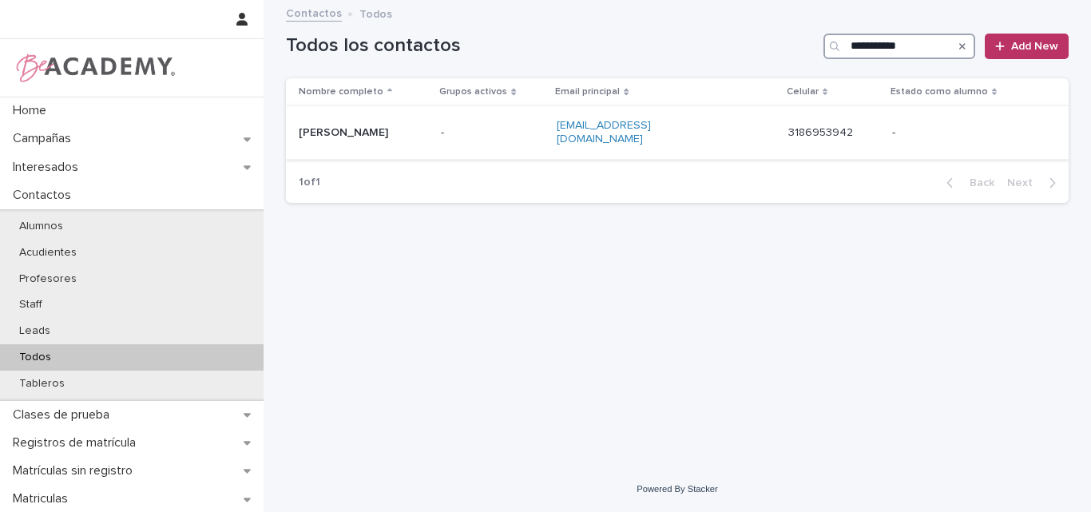
type input "**********"
click at [336, 126] on p "Jessica Builes Rios" at bounding box center [363, 133] width 129 height 14
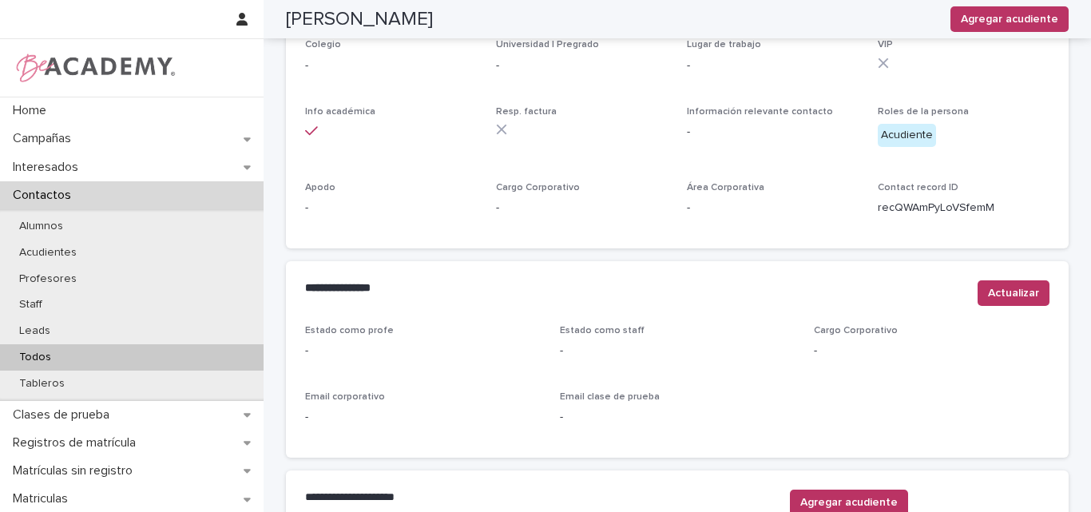
scroll to position [559, 0]
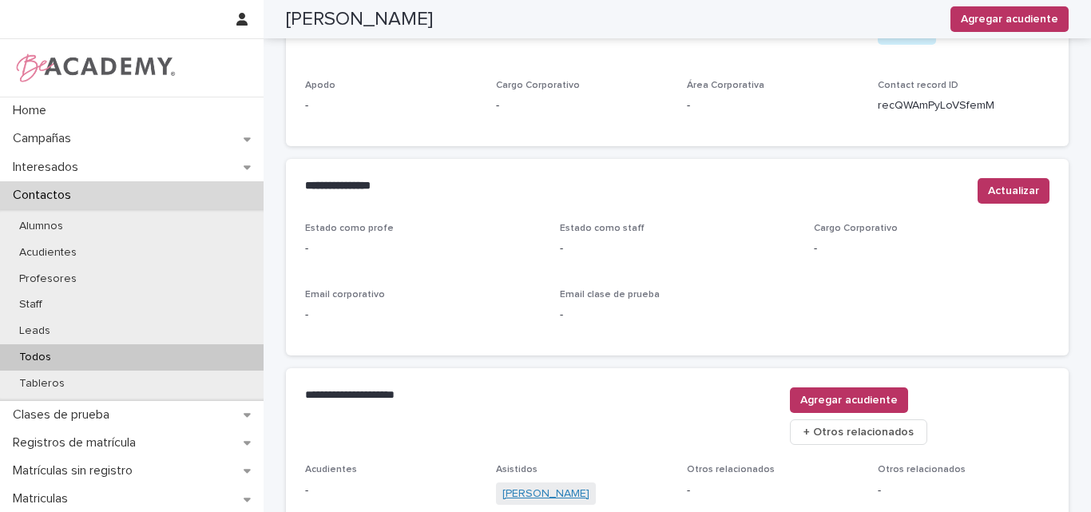
click at [538, 485] on link "Antonia Franco Builes" at bounding box center [545, 493] width 87 height 17
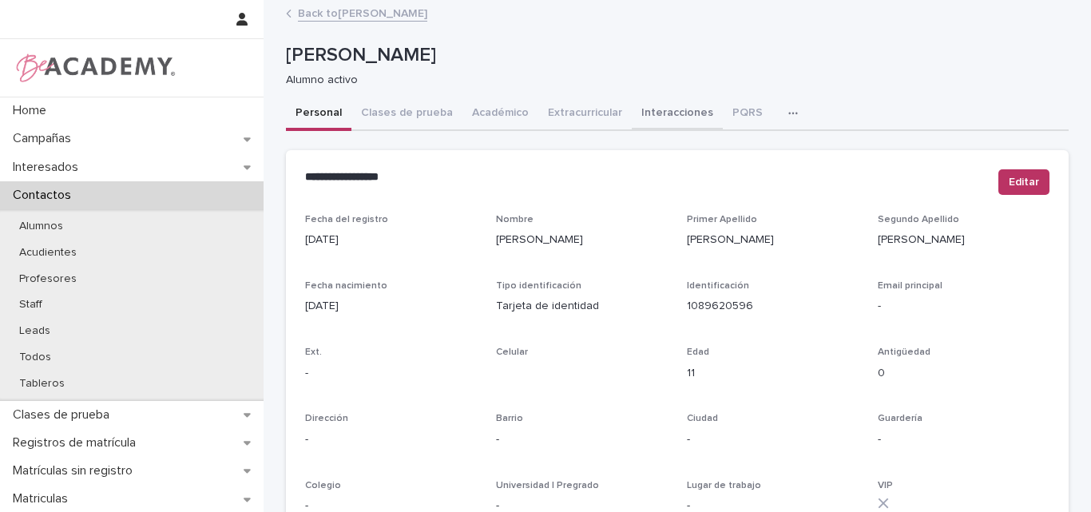
click at [665, 105] on button "Interacciones" at bounding box center [677, 114] width 91 height 34
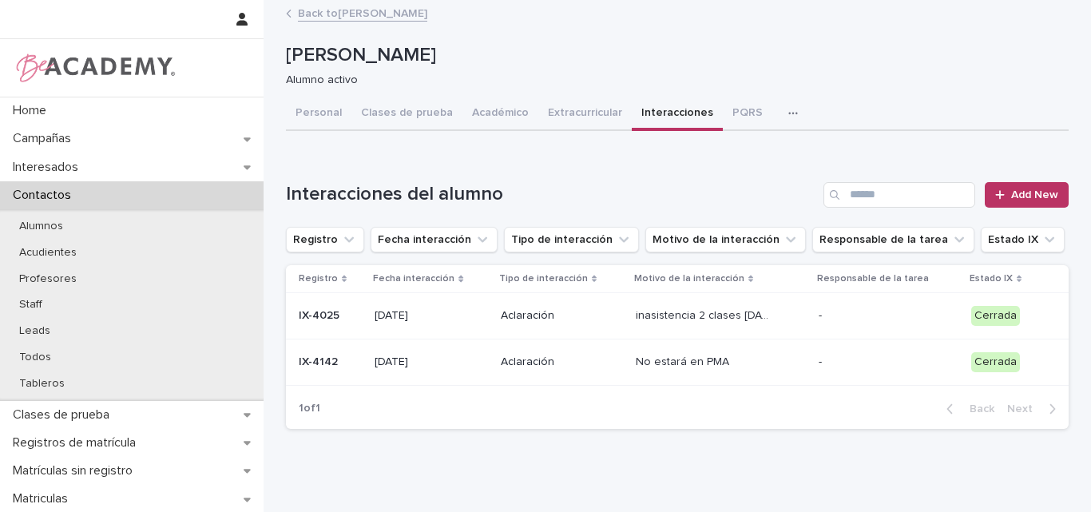
click at [448, 356] on p "01/04/2025" at bounding box center [430, 362] width 113 height 14
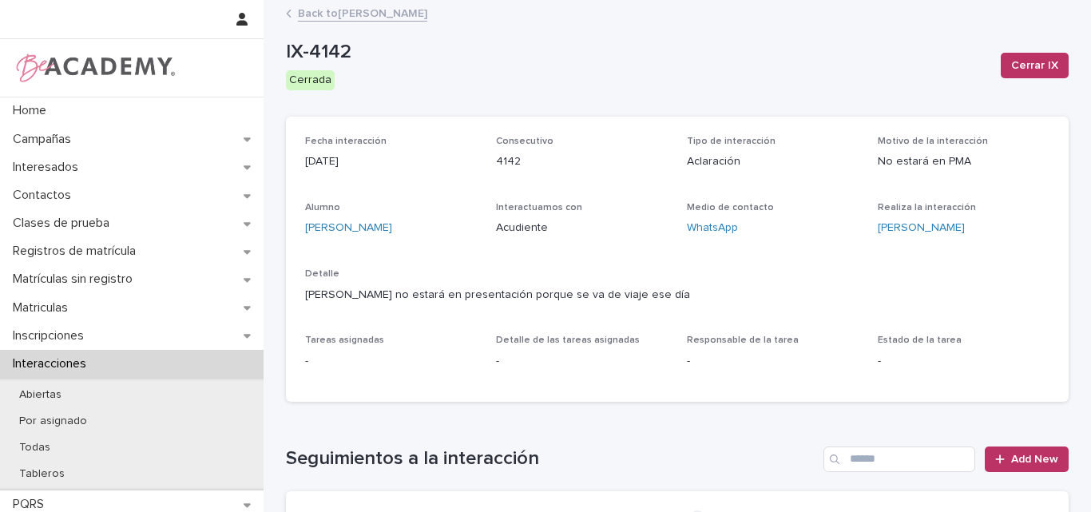
click at [392, 16] on link "Back to Antonia Franco Builes" at bounding box center [362, 12] width 129 height 18
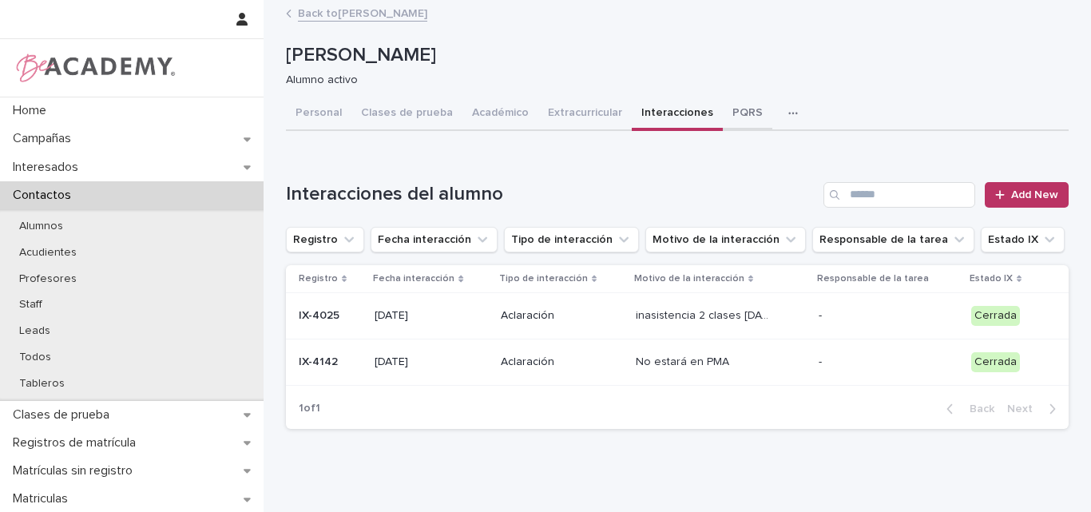
click at [725, 109] on button "PQRS" at bounding box center [748, 114] width 50 height 34
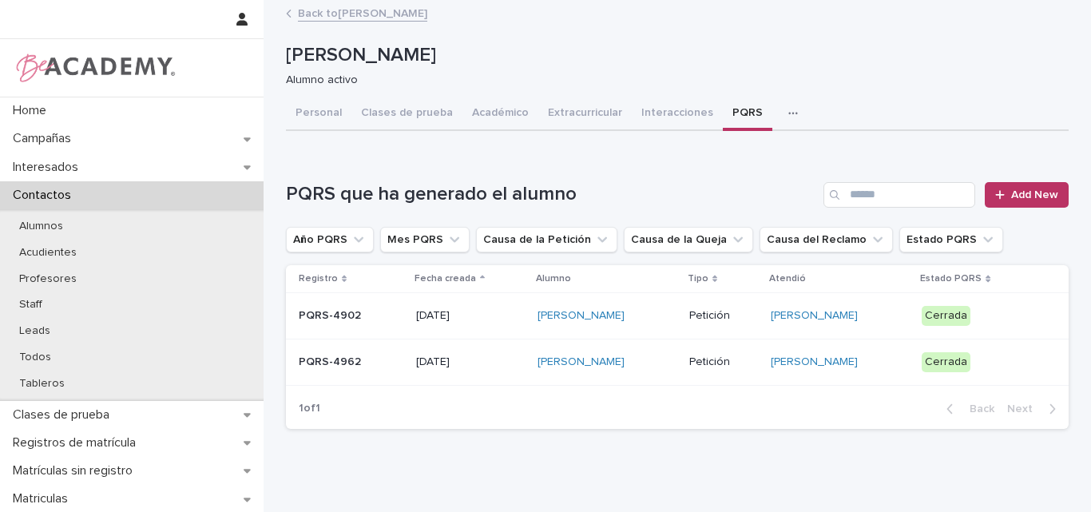
click at [380, 363] on p "PQRS-4962" at bounding box center [351, 362] width 105 height 14
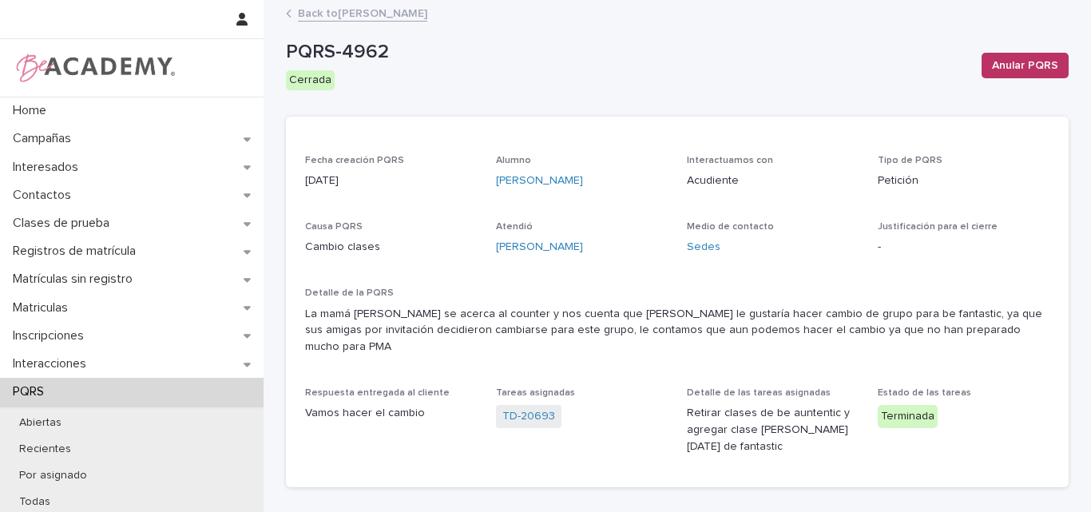
click at [353, 6] on link "Back to Antonia Franco Builes" at bounding box center [362, 12] width 129 height 18
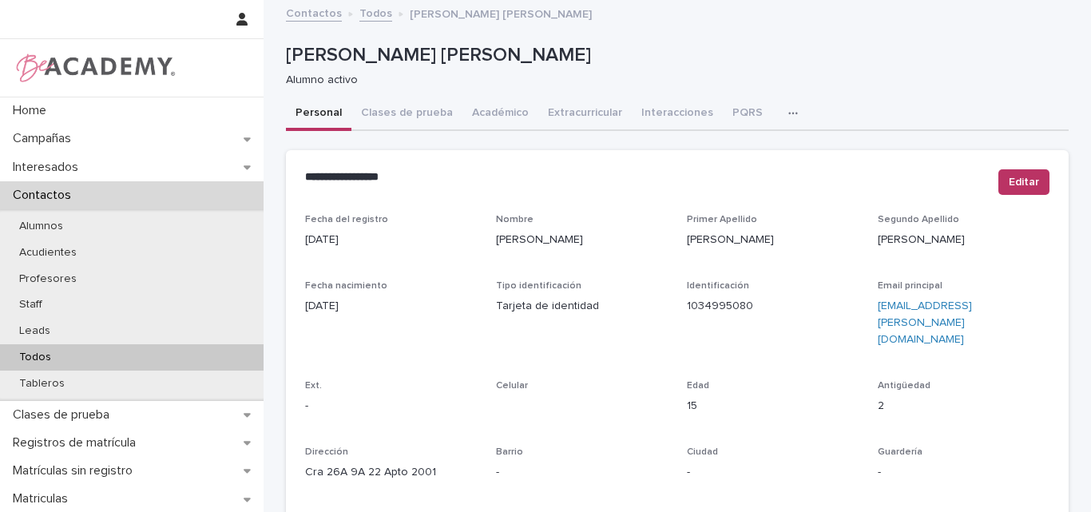
click at [68, 353] on div "Todos" at bounding box center [132, 357] width 264 height 26
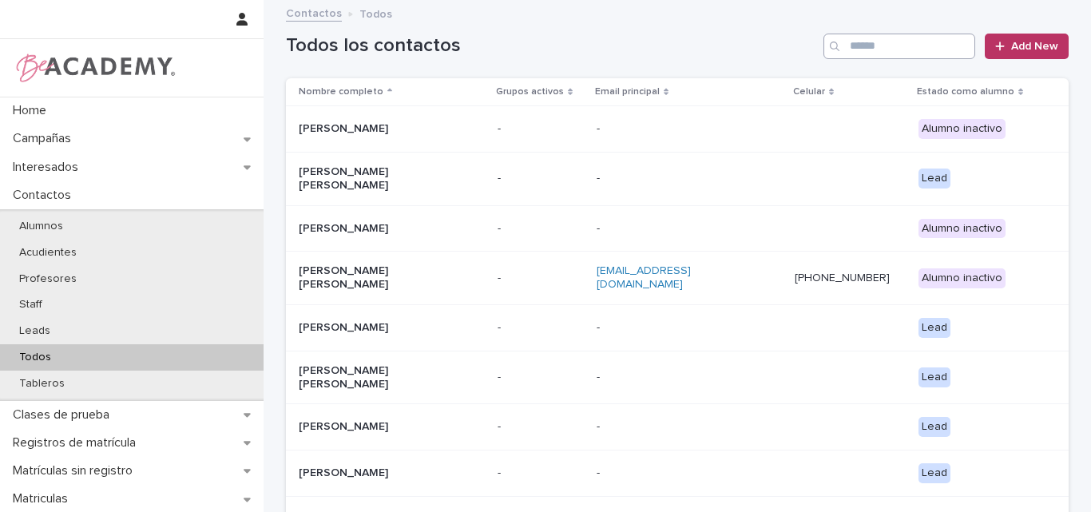
click at [888, 43] on input "Search" at bounding box center [899, 47] width 152 height 26
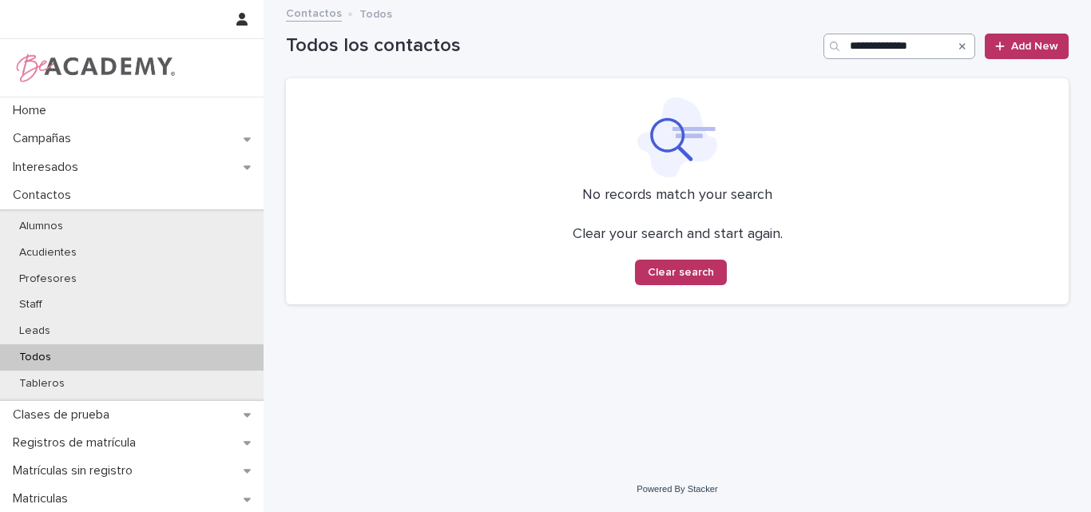
click at [908, 43] on input "**********" at bounding box center [899, 47] width 152 height 26
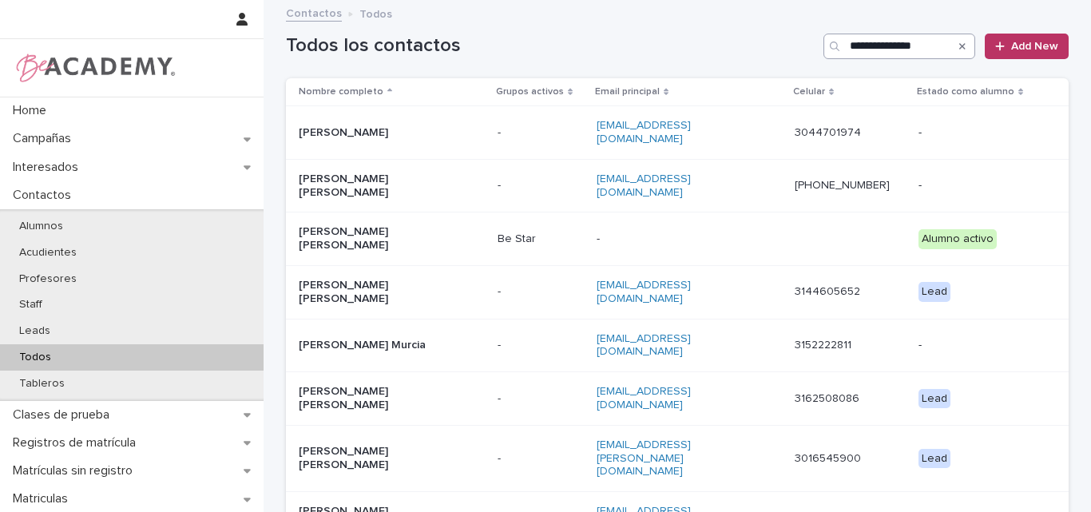
click at [931, 48] on input "**********" at bounding box center [899, 47] width 152 height 26
type input "**********"
click at [378, 225] on p "Maria Angelica Gonzalez Rojas" at bounding box center [379, 238] width 160 height 27
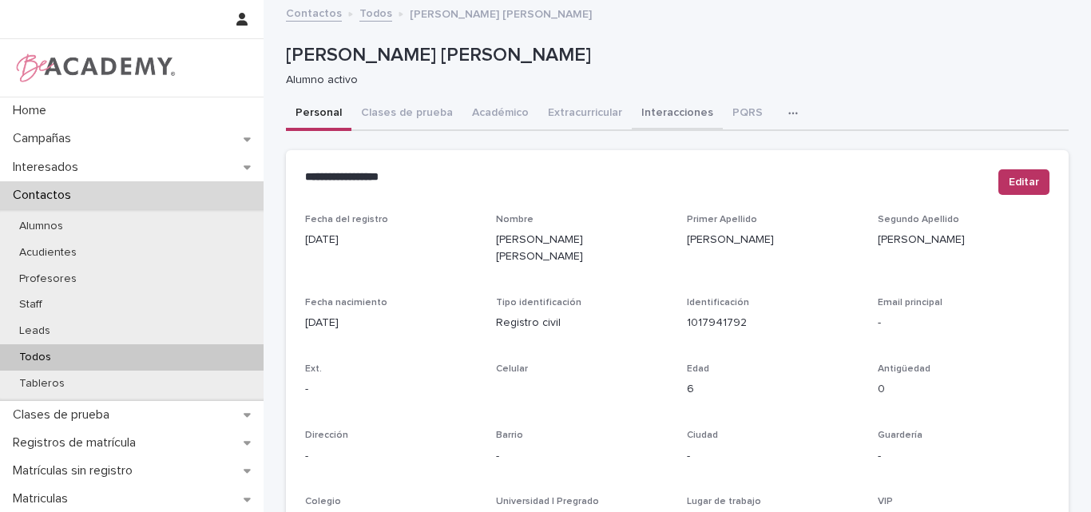
click at [651, 113] on button "Interacciones" at bounding box center [677, 114] width 91 height 34
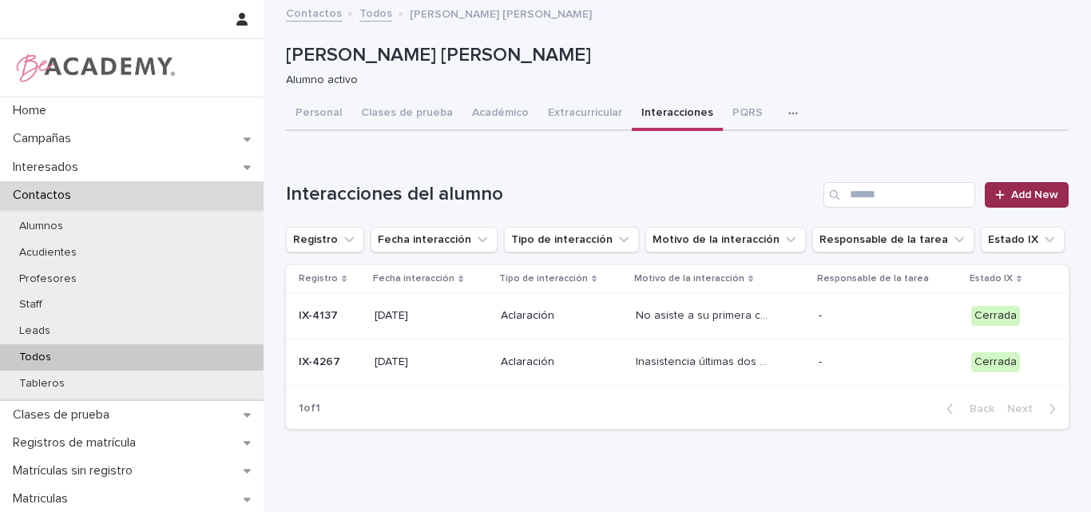
click at [1031, 192] on span "Add New" at bounding box center [1034, 194] width 47 height 11
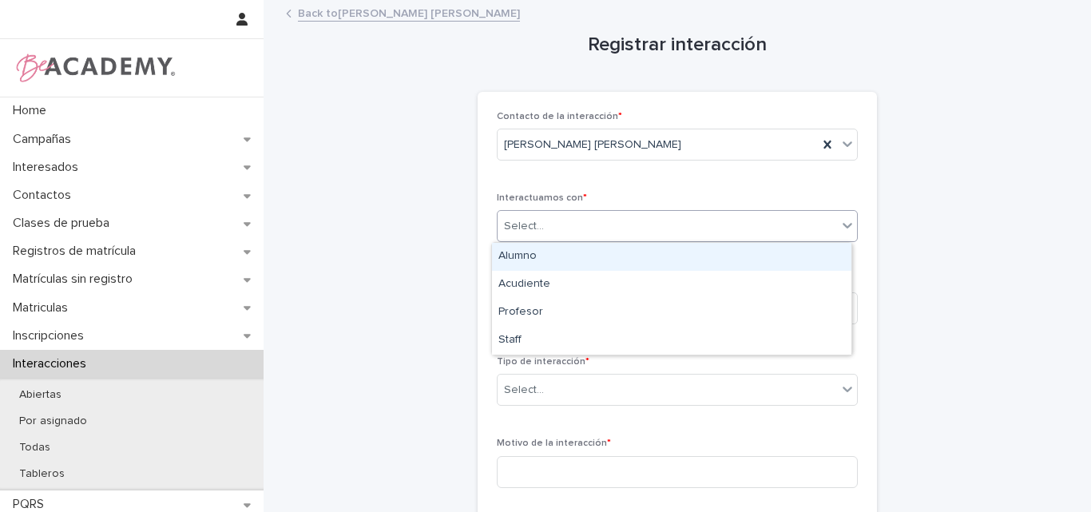
click at [816, 223] on div "Select..." at bounding box center [666, 226] width 339 height 26
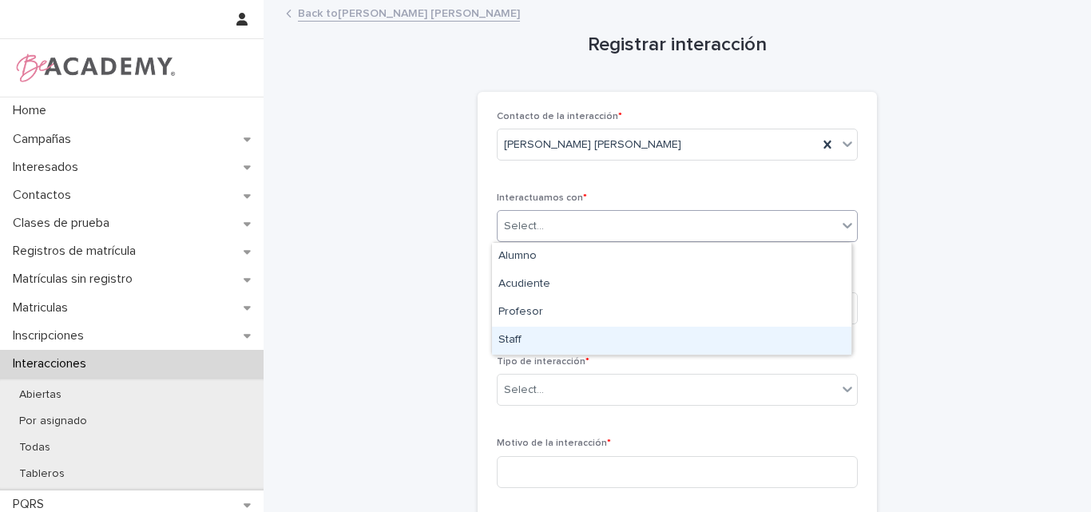
click at [533, 331] on div "Staff" at bounding box center [671, 341] width 359 height 28
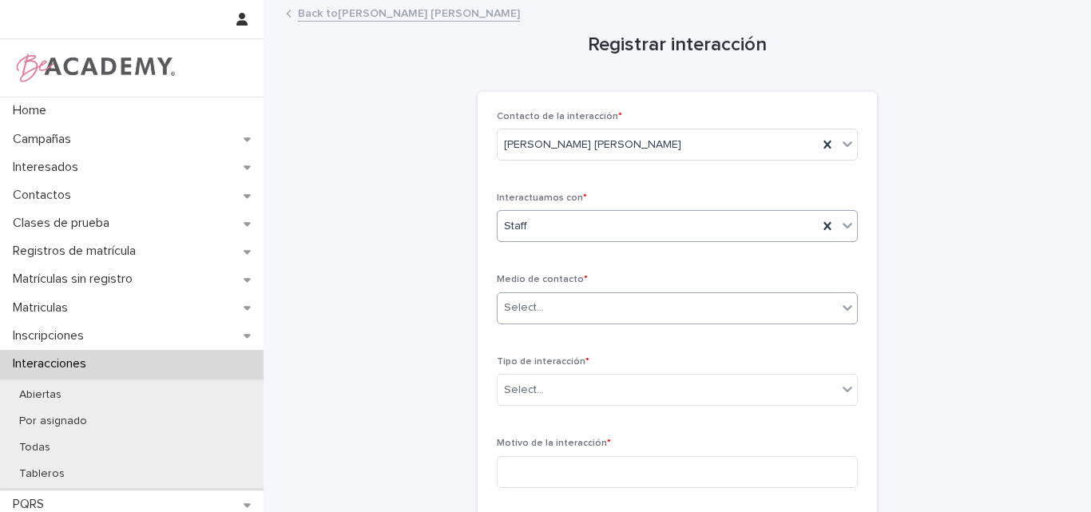
click at [599, 305] on div "Select..." at bounding box center [666, 308] width 339 height 26
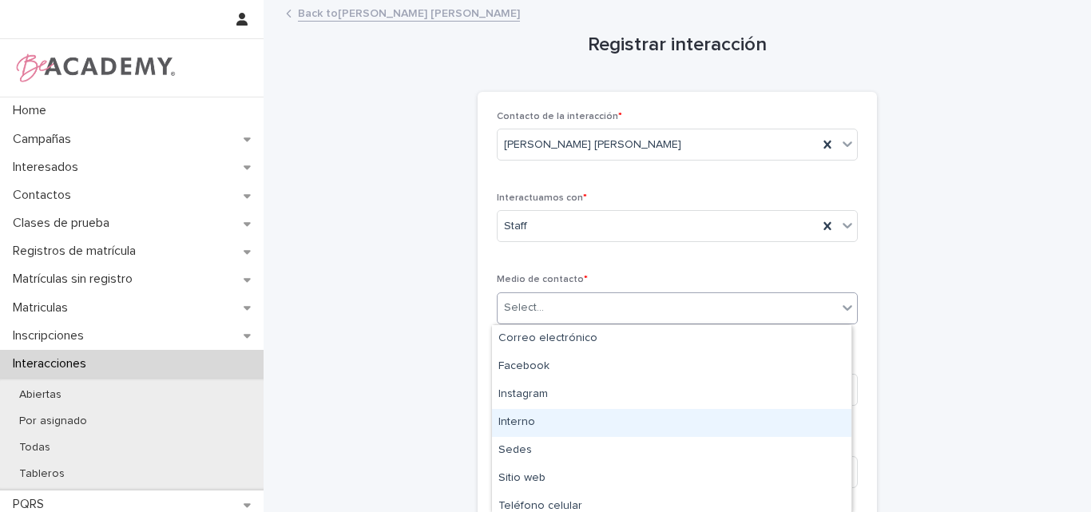
type input "*"
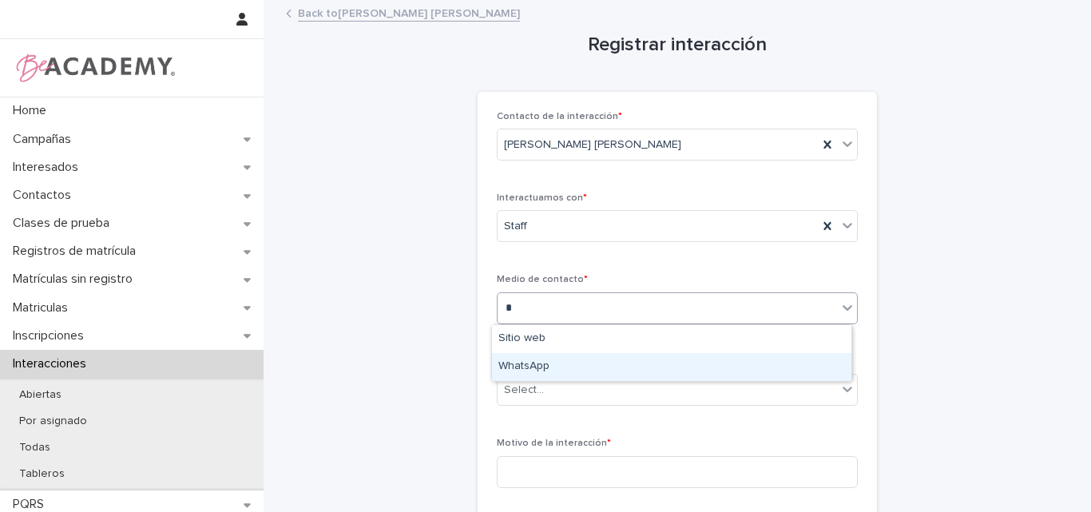
click at [550, 368] on div "WhatsApp" at bounding box center [671, 367] width 359 height 28
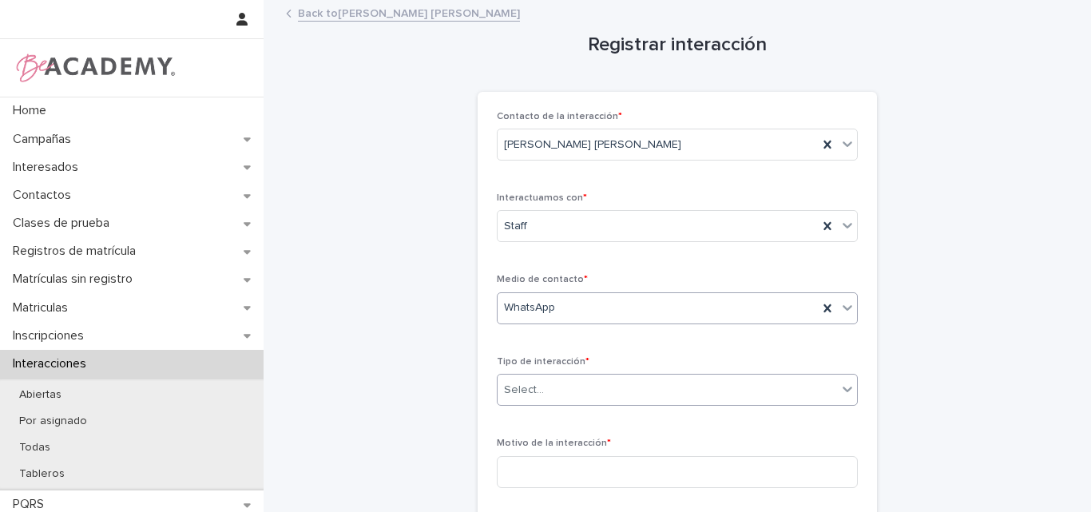
click at [629, 390] on div "Select..." at bounding box center [666, 390] width 339 height 26
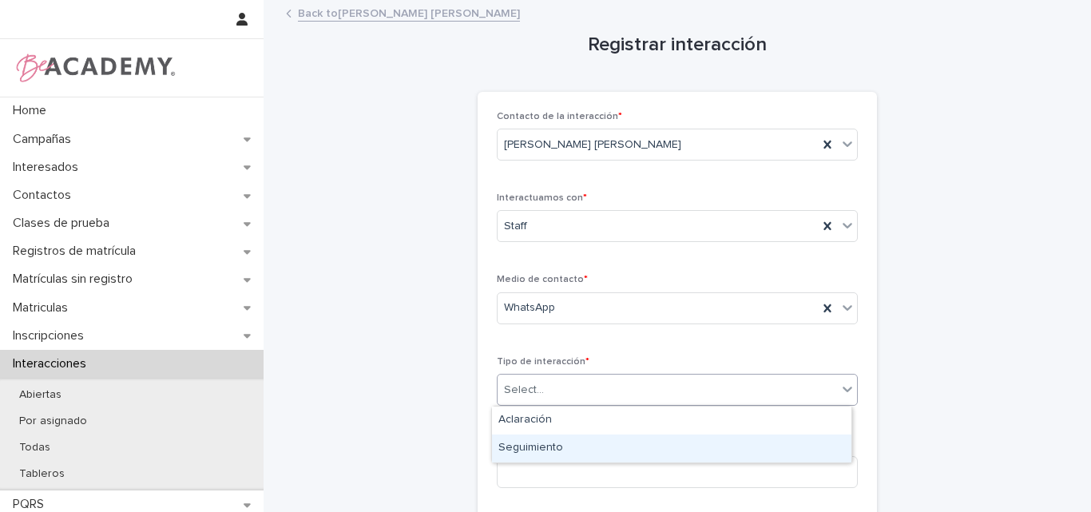
click at [541, 454] on div "Seguimiento" at bounding box center [671, 448] width 359 height 28
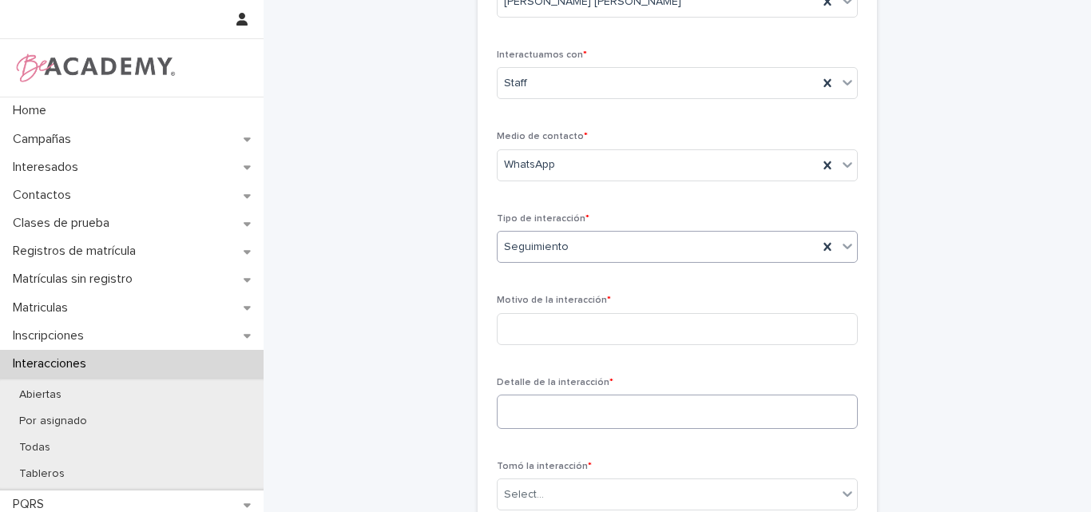
scroll to position [160, 0]
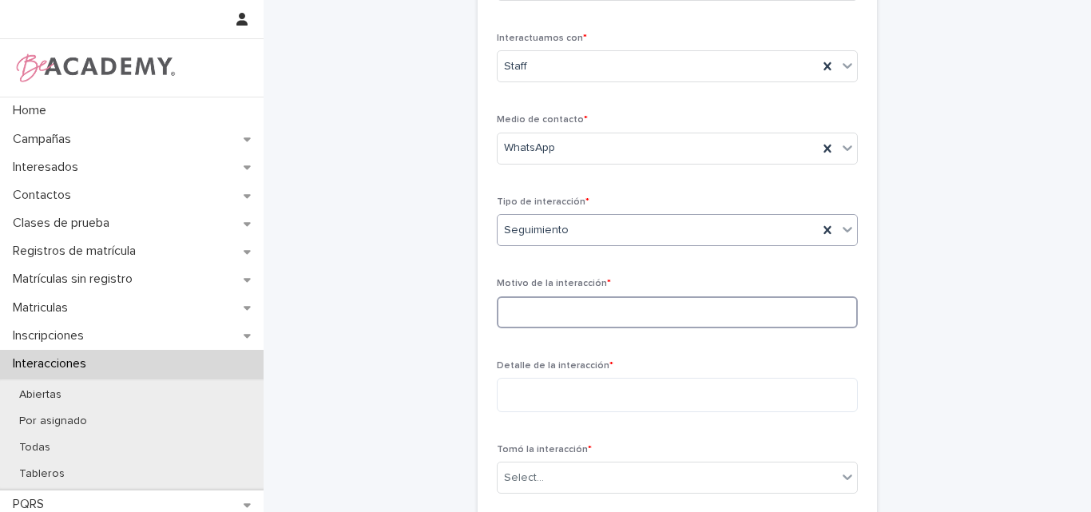
click at [584, 314] on input at bounding box center [677, 312] width 361 height 32
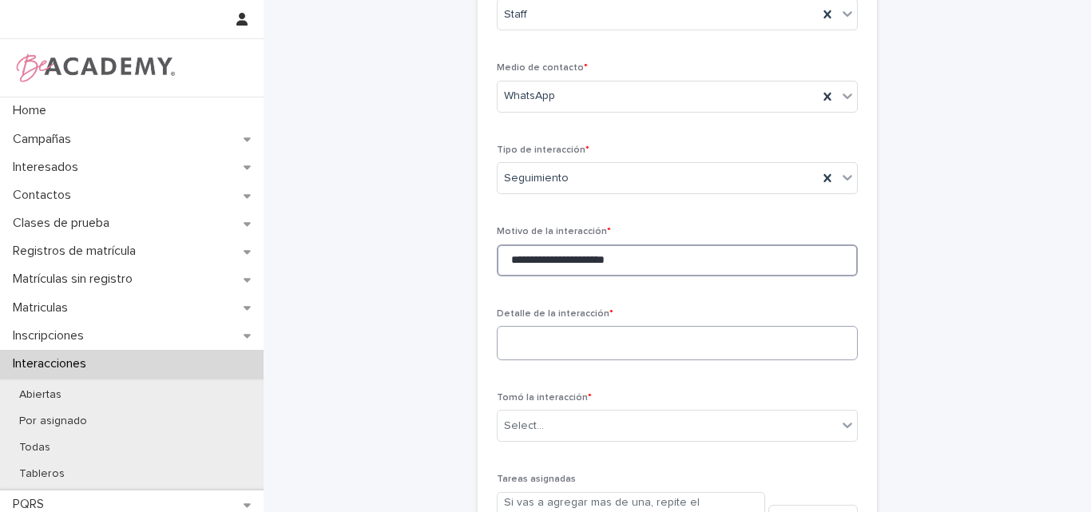
scroll to position [240, 0]
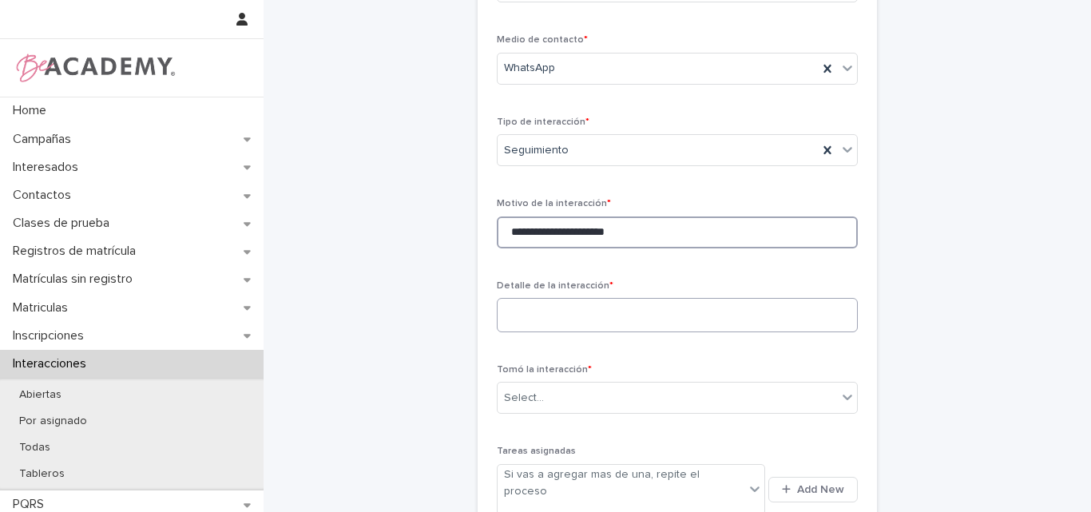
type input "**********"
click at [577, 314] on textarea at bounding box center [677, 315] width 361 height 34
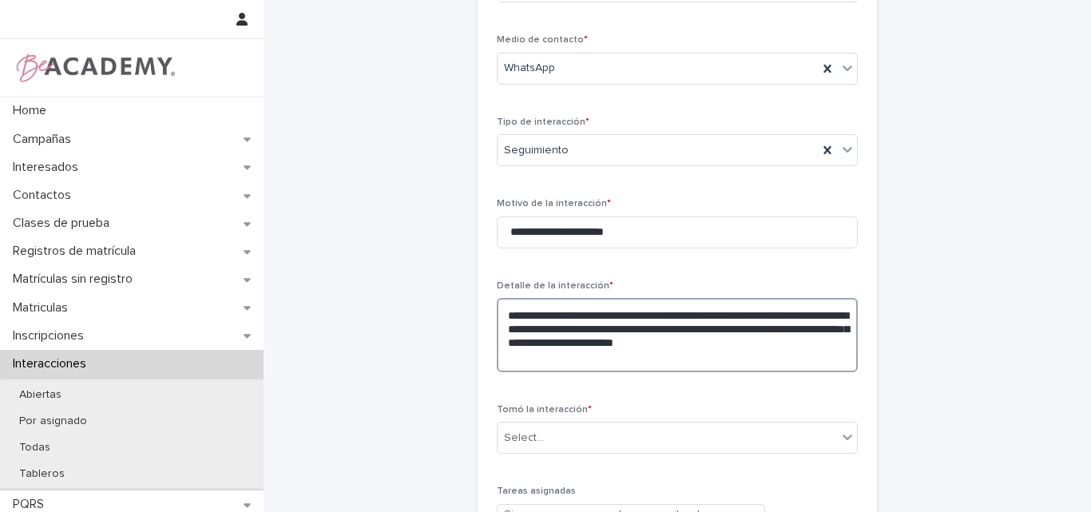
drag, startPoint x: 553, startPoint y: 362, endPoint x: 492, endPoint y: 311, distance: 79.3
click at [497, 311] on textarea "**********" at bounding box center [677, 335] width 361 height 74
type textarea "**********"
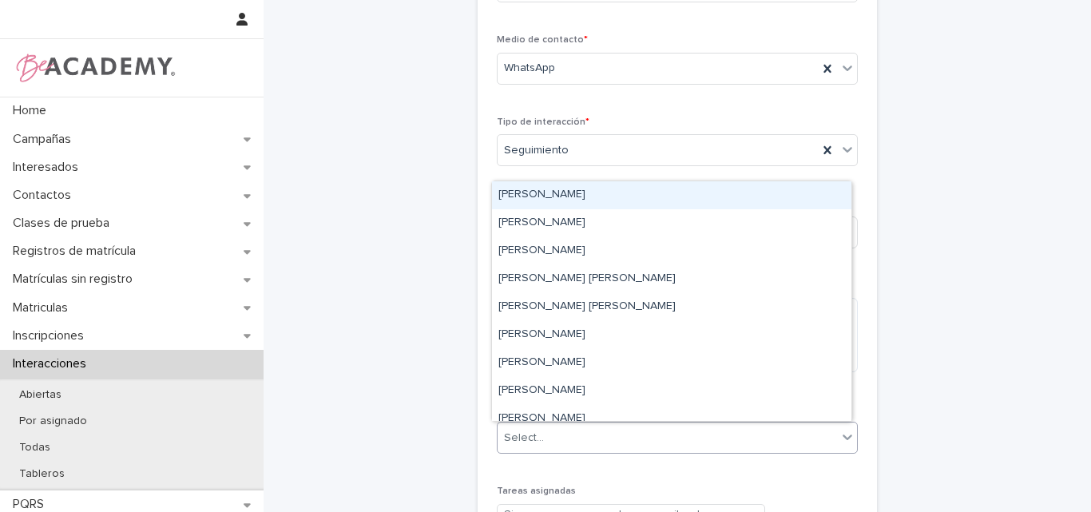
click at [631, 438] on div "Select..." at bounding box center [666, 438] width 339 height 26
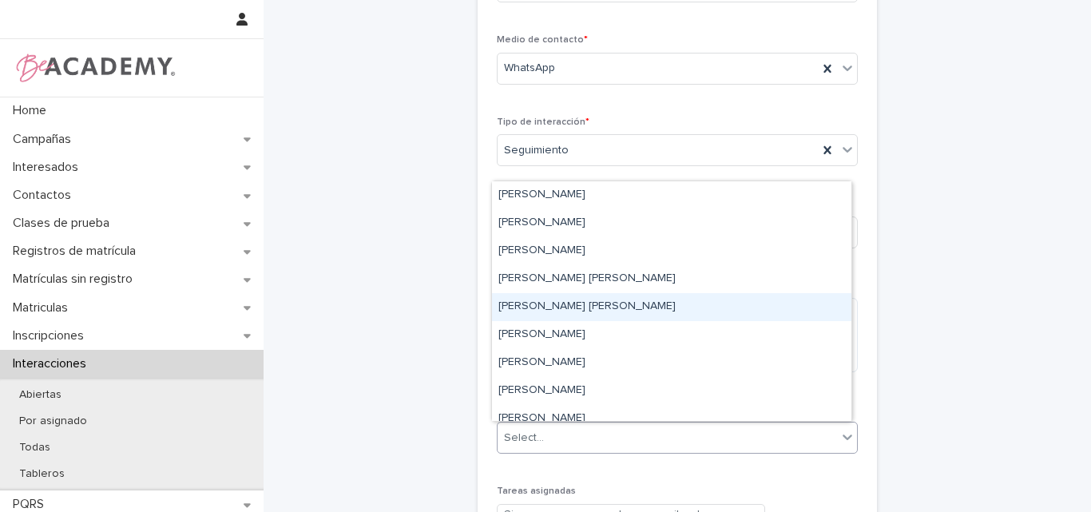
click at [522, 311] on div "[PERSON_NAME]" at bounding box center [671, 307] width 359 height 28
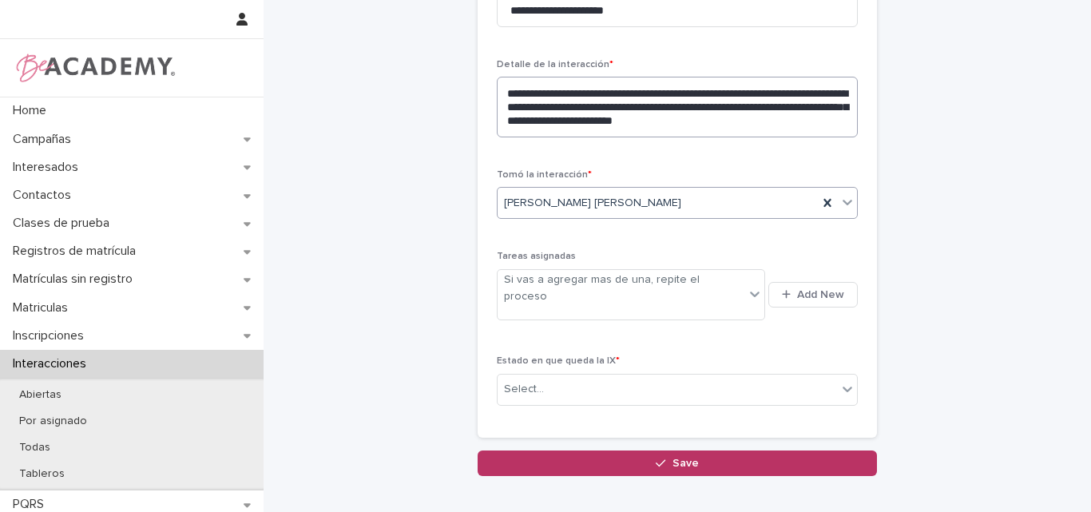
scroll to position [479, 0]
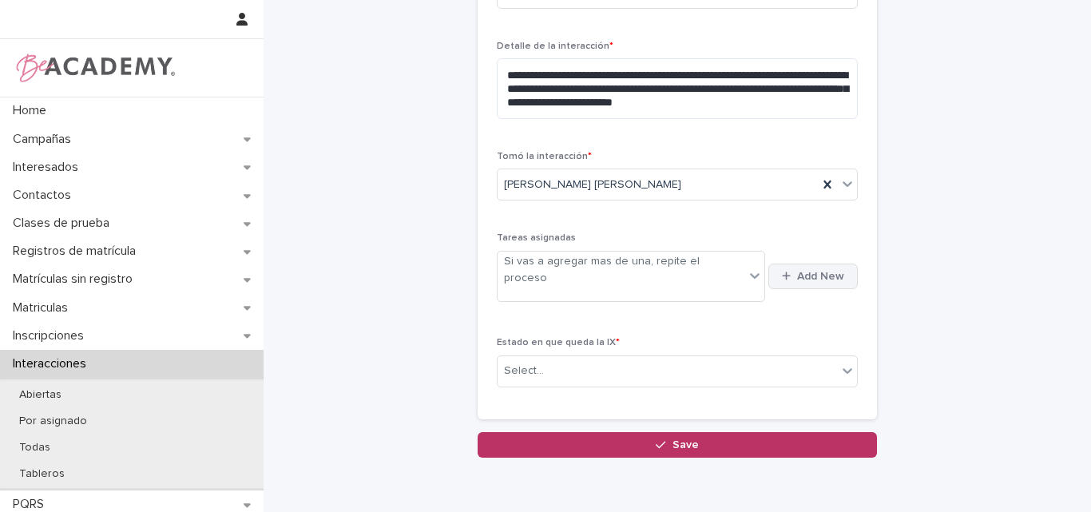
click at [797, 271] on span "Add New" at bounding box center [820, 276] width 47 height 11
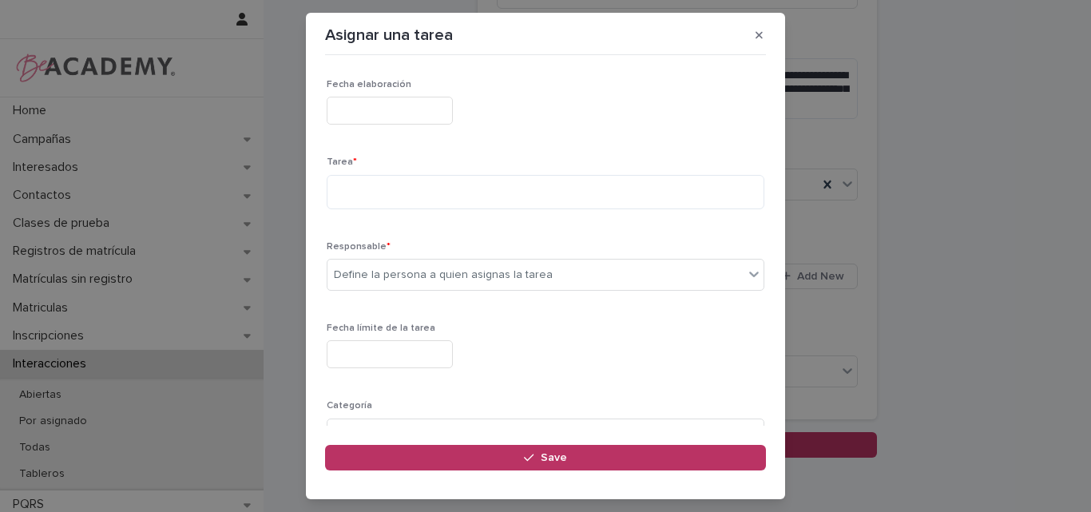
click at [453, 114] on input "text" at bounding box center [390, 111] width 126 height 28
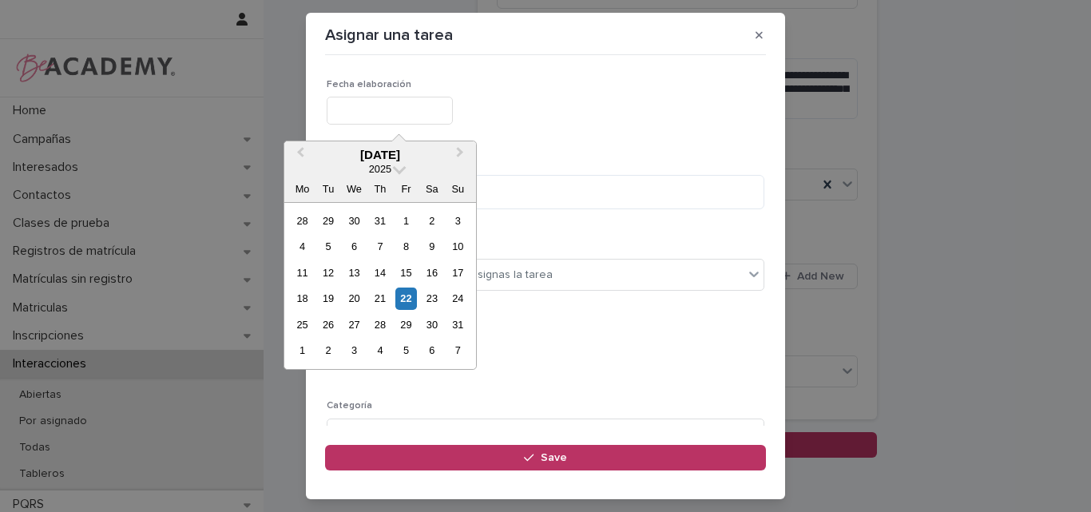
type input "**********"
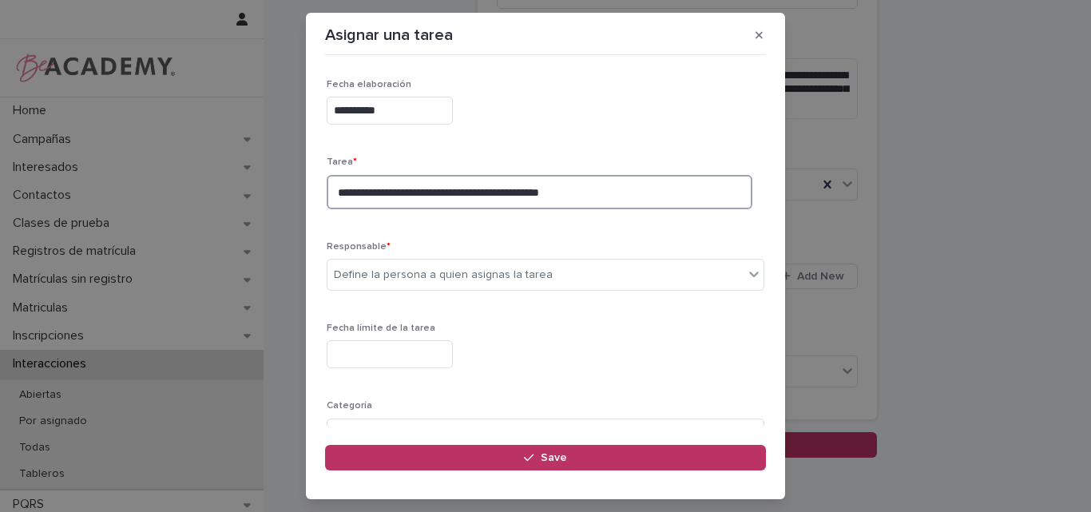
drag, startPoint x: 425, startPoint y: 196, endPoint x: 438, endPoint y: 200, distance: 13.9
type textarea "**********"
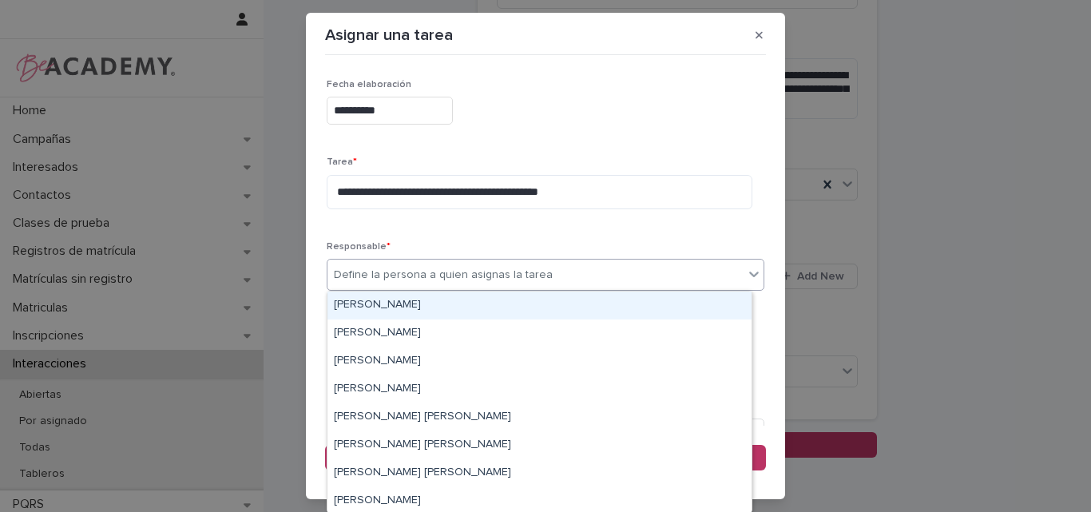
click at [475, 273] on div "Define la persona a quien asignas la tarea" at bounding box center [443, 275] width 219 height 17
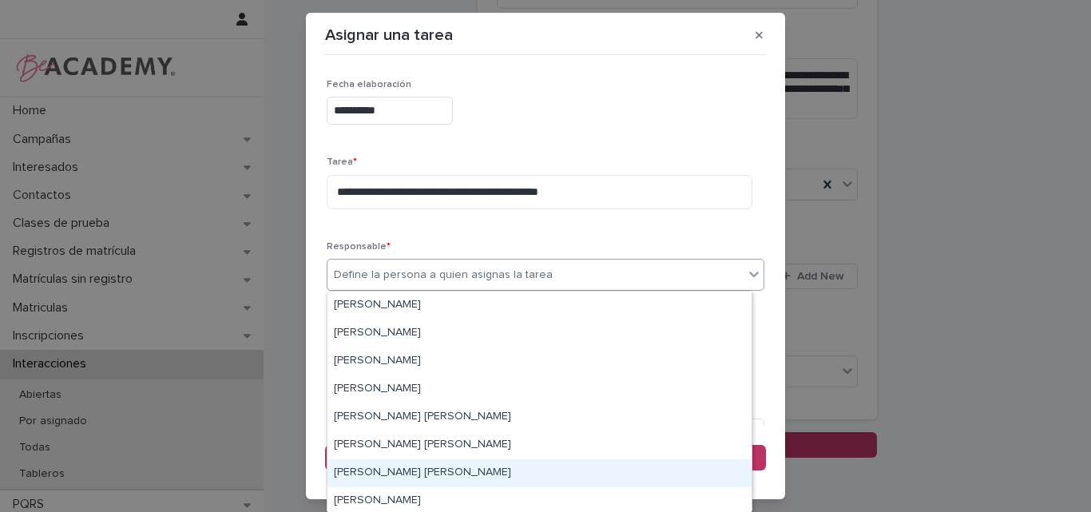
click at [399, 470] on div "Lina Rico Montoya" at bounding box center [539, 473] width 424 height 28
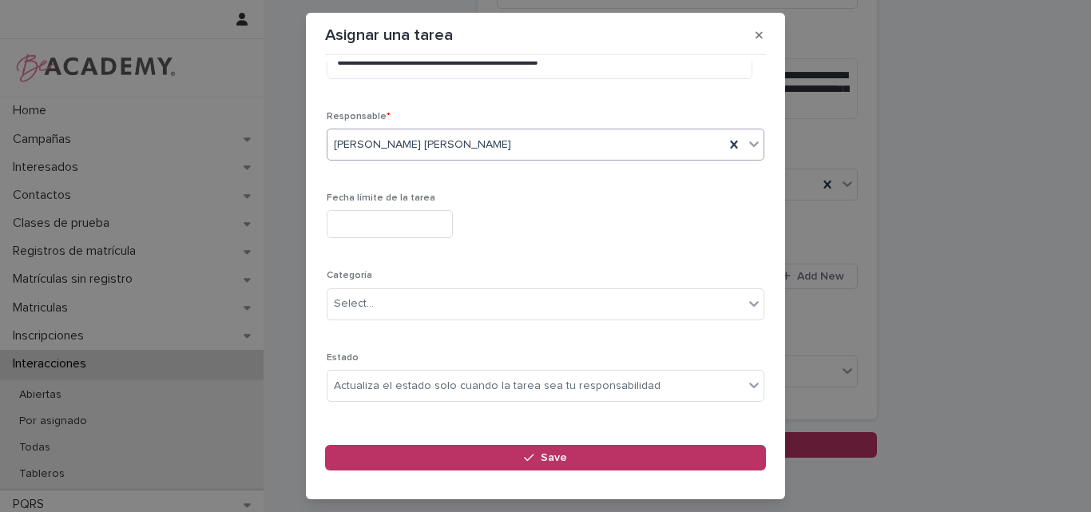
scroll to position [156, 0]
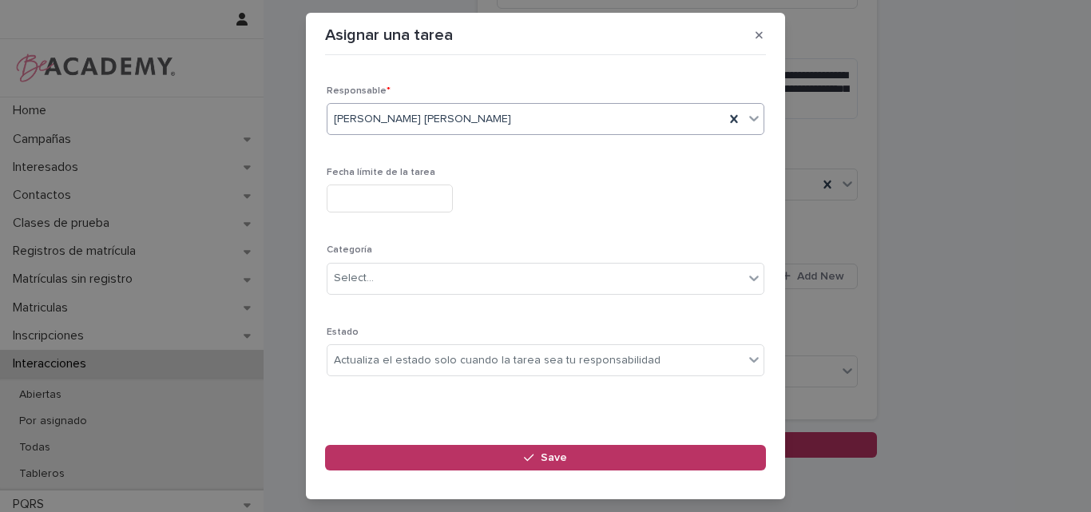
click at [401, 204] on input "text" at bounding box center [390, 198] width 126 height 28
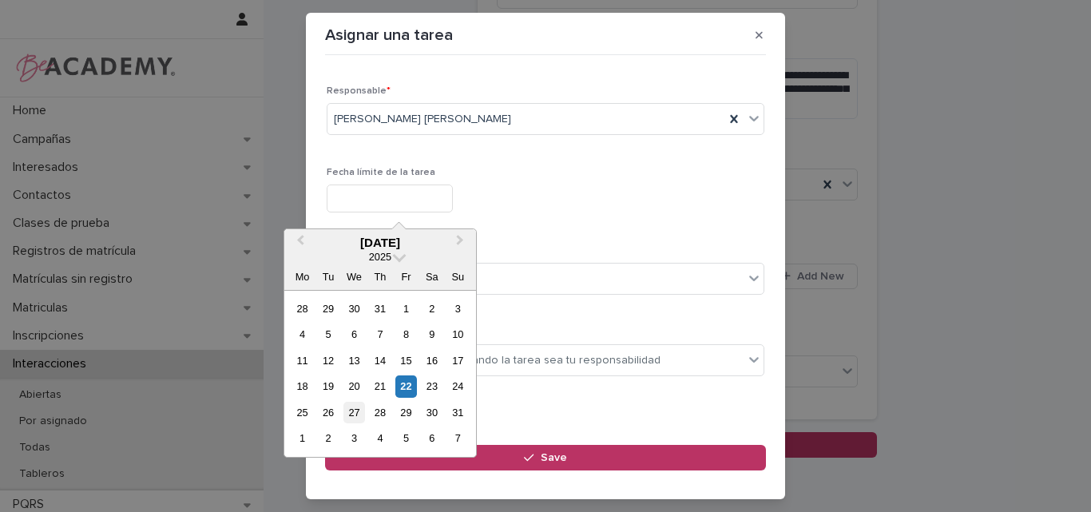
click at [351, 408] on div "27" at bounding box center [354, 413] width 22 height 22
type input "**********"
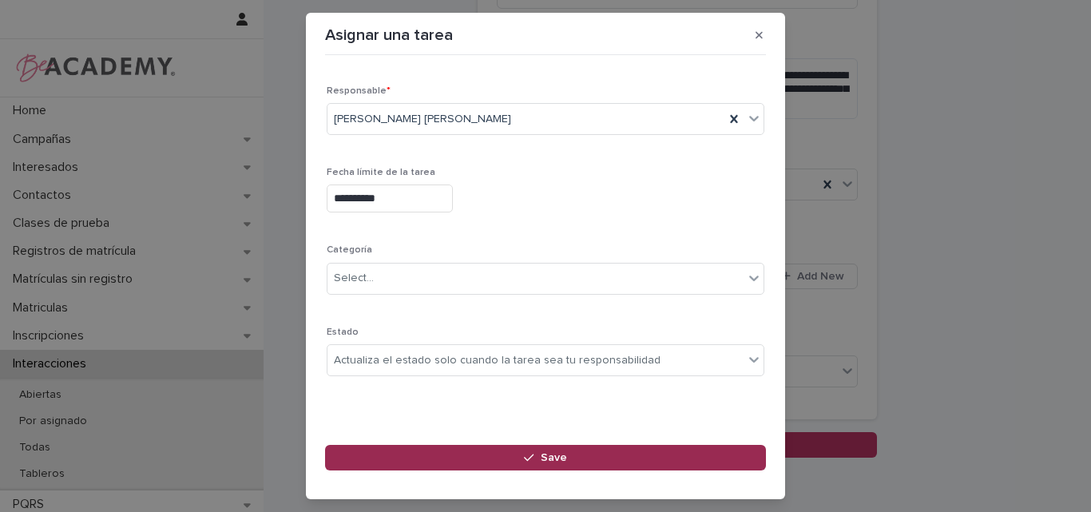
click at [584, 458] on button "Save" at bounding box center [545, 458] width 441 height 26
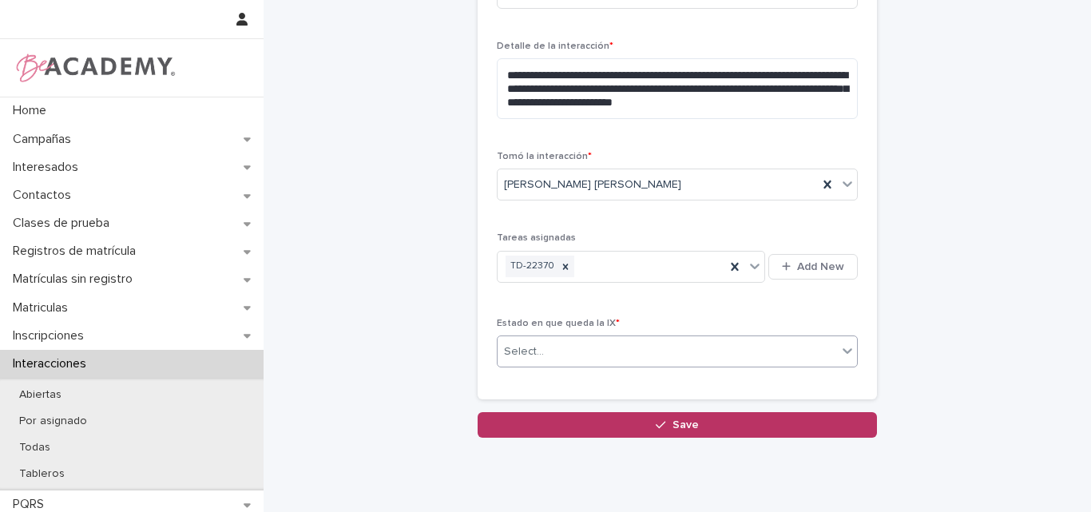
click at [577, 350] on div "Select..." at bounding box center [666, 352] width 339 height 26
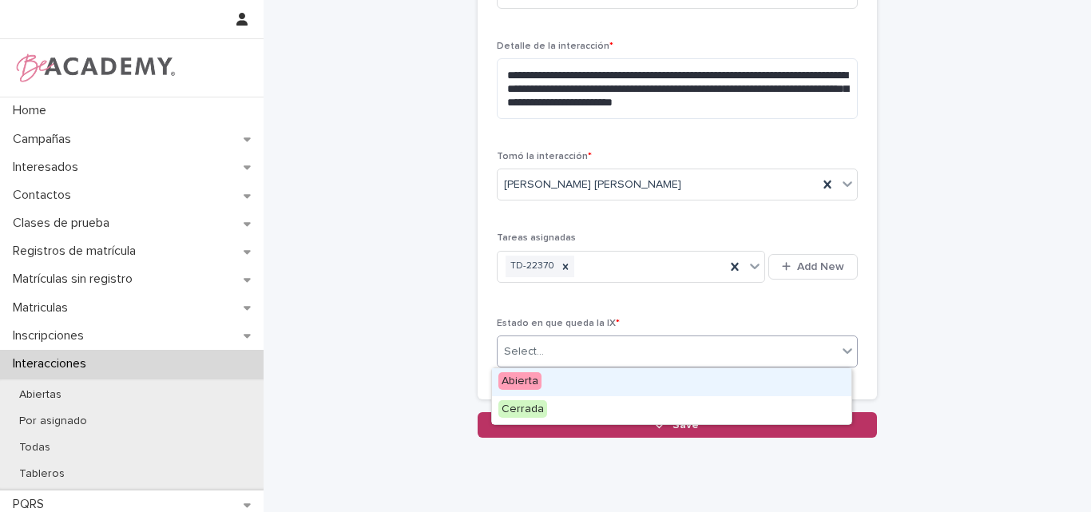
click at [572, 386] on div "Abierta" at bounding box center [671, 382] width 359 height 28
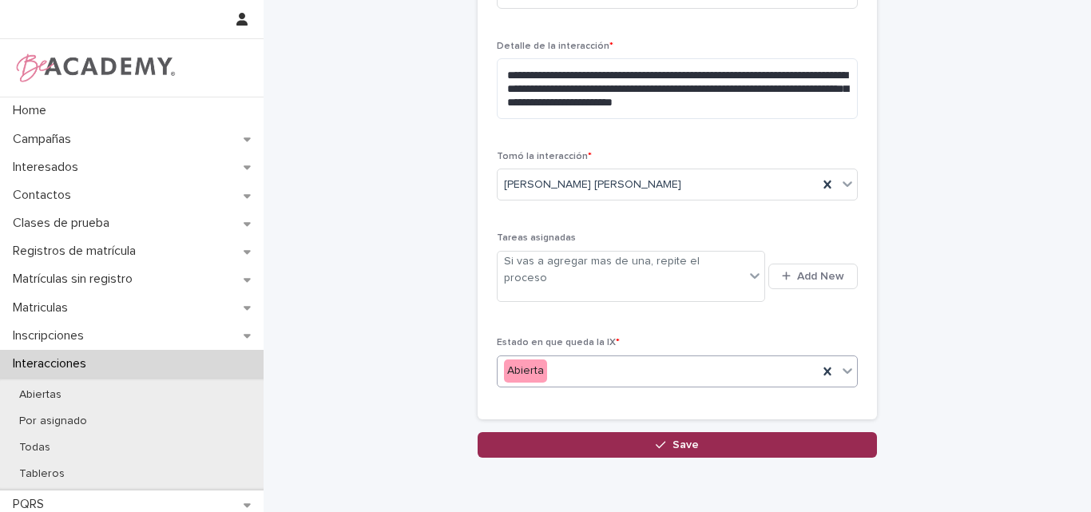
click at [672, 439] on span "Save" at bounding box center [685, 444] width 26 height 11
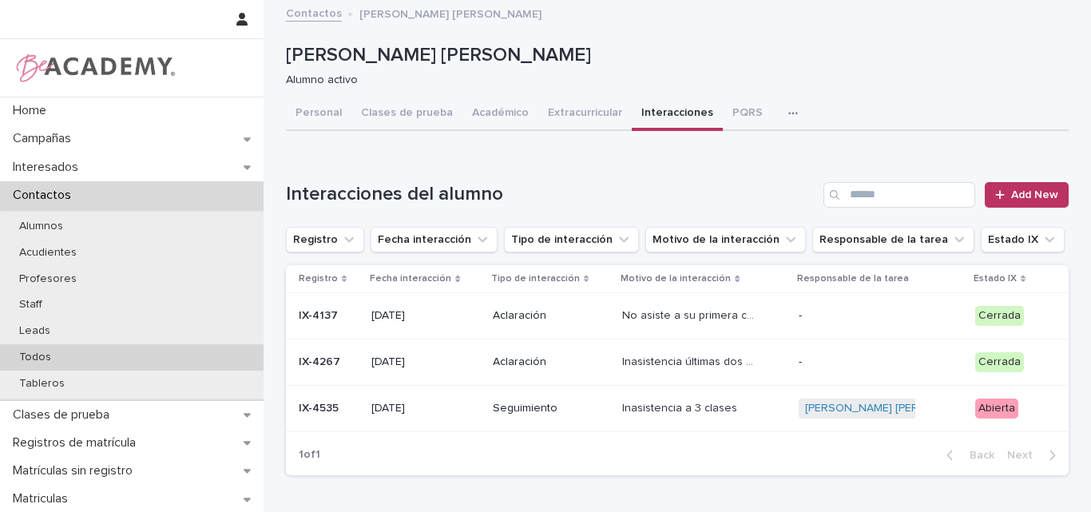
click at [57, 359] on p "Todos" at bounding box center [34, 358] width 57 height 14
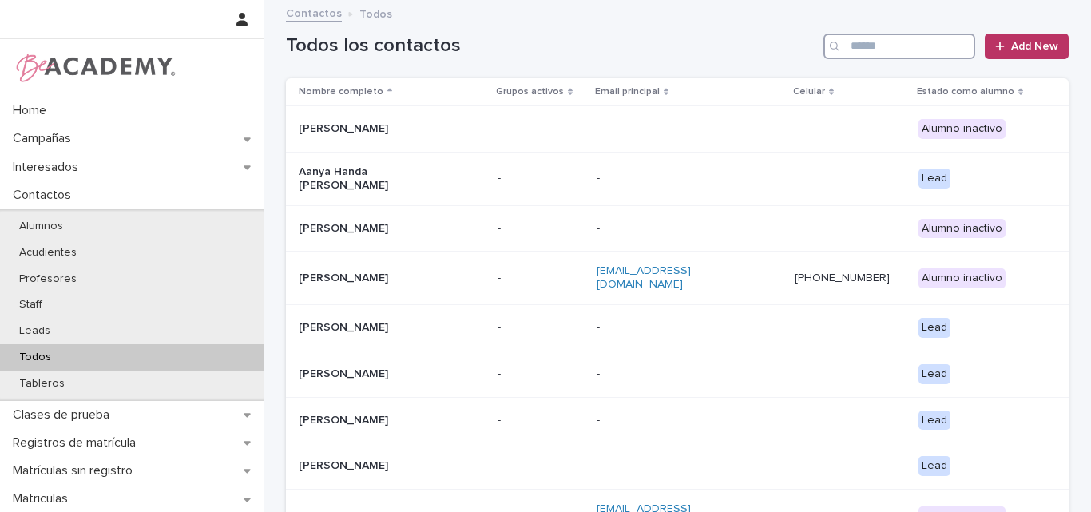
click at [863, 38] on input "Search" at bounding box center [899, 47] width 152 height 26
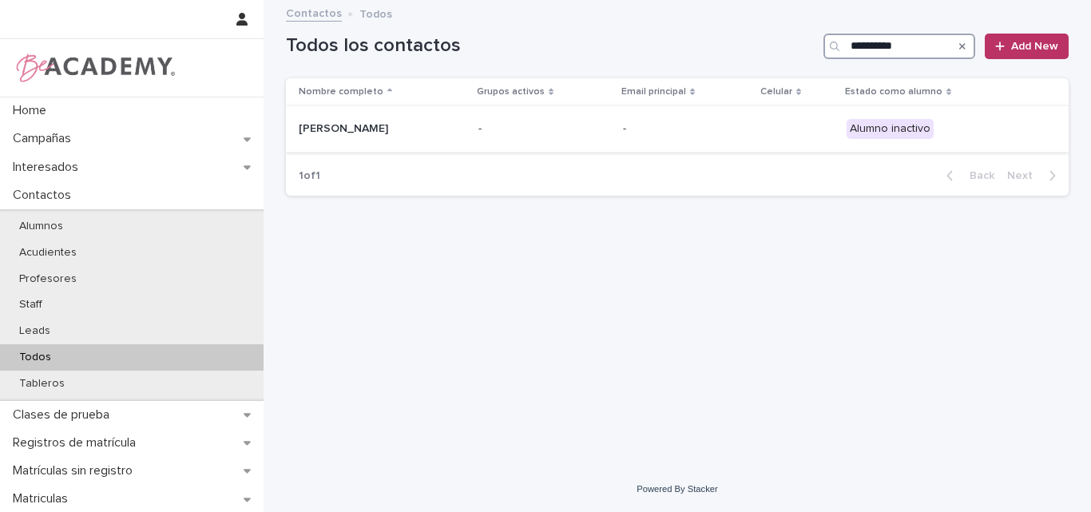
type input "**********"
click at [445, 136] on div "Julieta Solano Chiquito" at bounding box center [382, 129] width 167 height 26
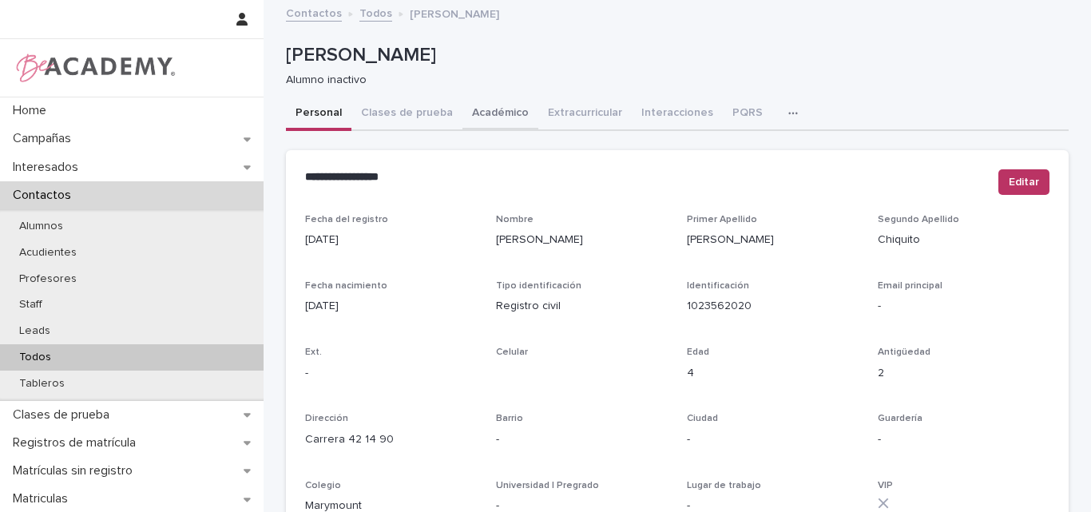
click at [488, 113] on button "Académico" at bounding box center [500, 114] width 76 height 34
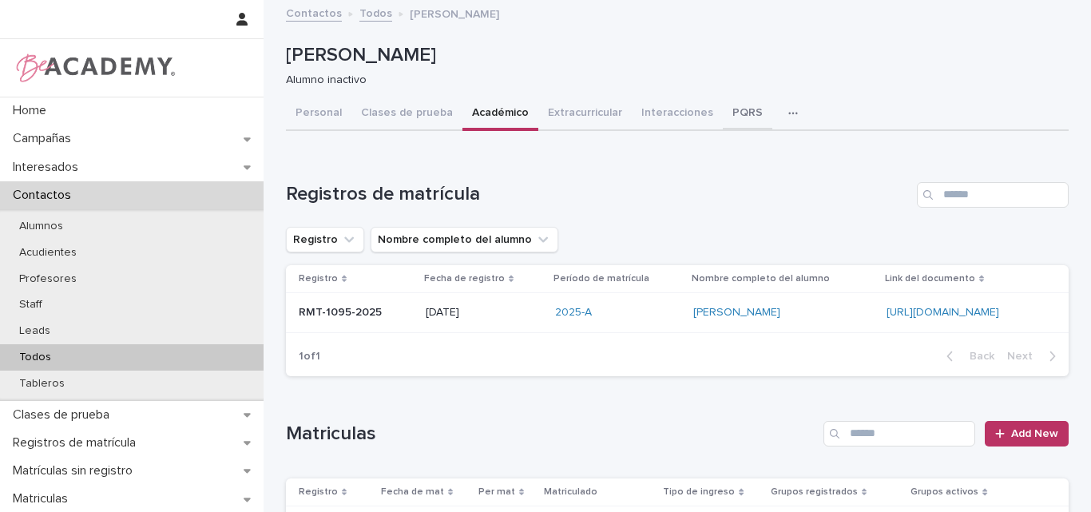
click at [733, 109] on button "PQRS" at bounding box center [748, 114] width 50 height 34
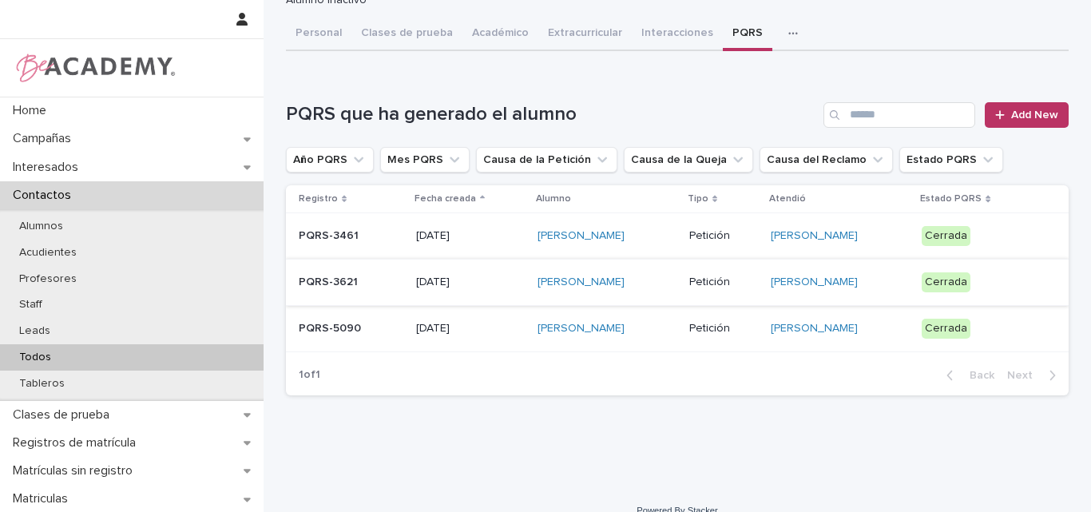
scroll to position [101, 0]
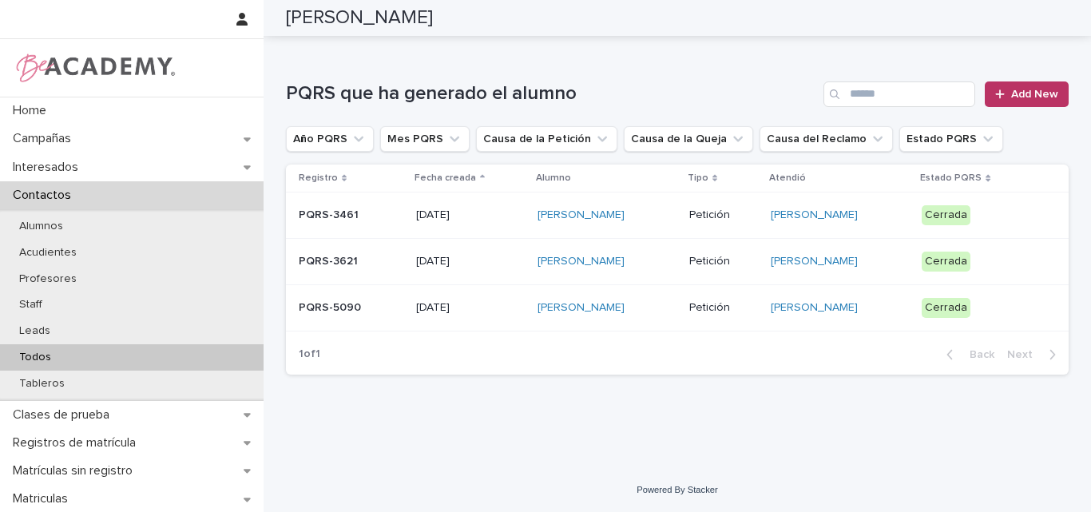
click at [384, 315] on div "PQRS-5090" at bounding box center [351, 308] width 105 height 26
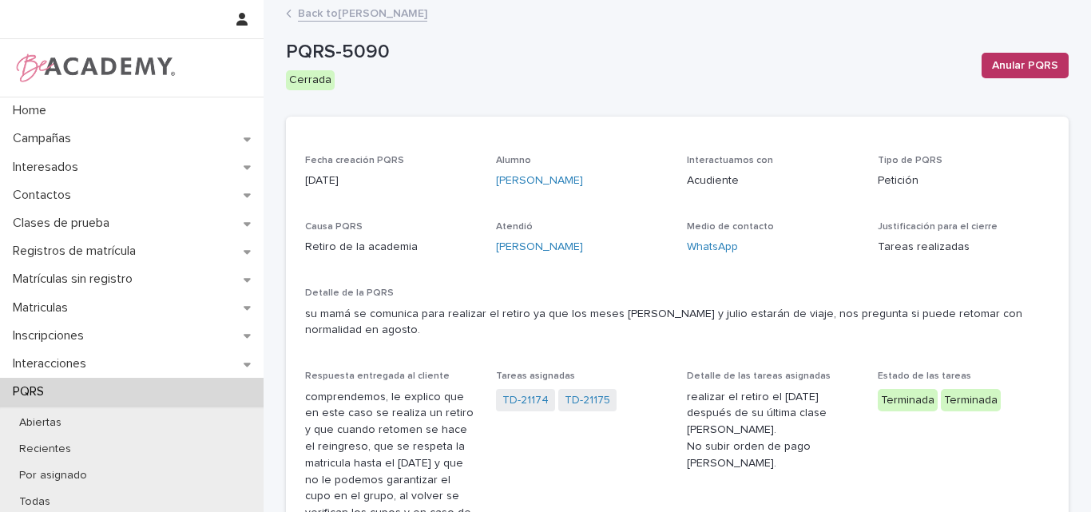
click at [393, 14] on link "Back to Julieta Solano Chiquito" at bounding box center [362, 12] width 129 height 18
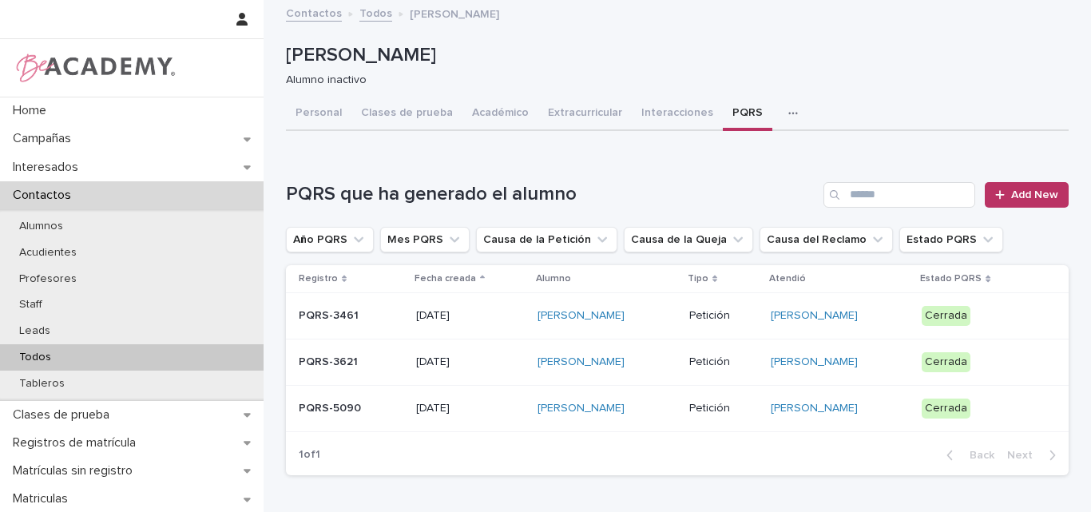
click at [64, 355] on div "Todos" at bounding box center [132, 357] width 264 height 26
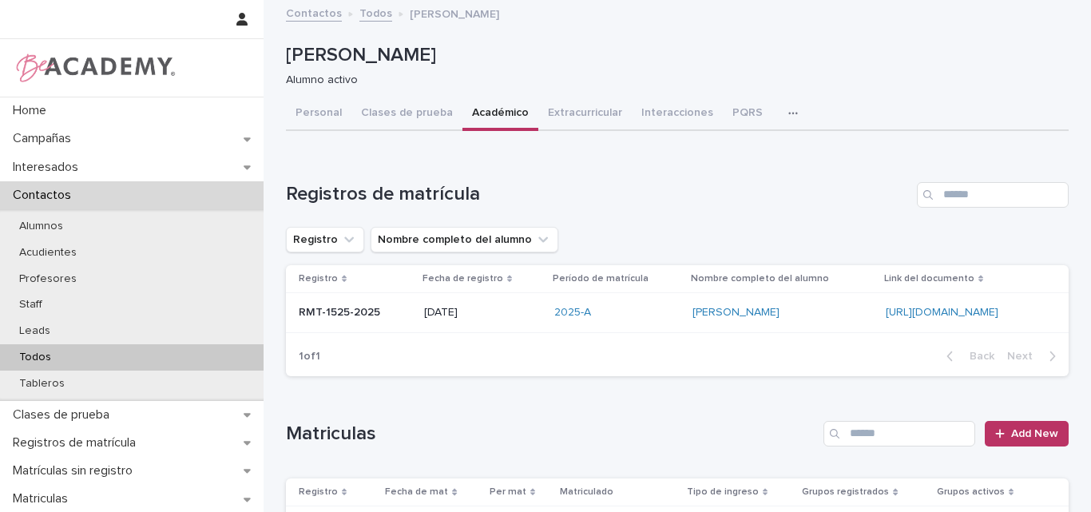
click at [50, 352] on p "Todos" at bounding box center [34, 358] width 57 height 14
